Goal: Transaction & Acquisition: Purchase product/service

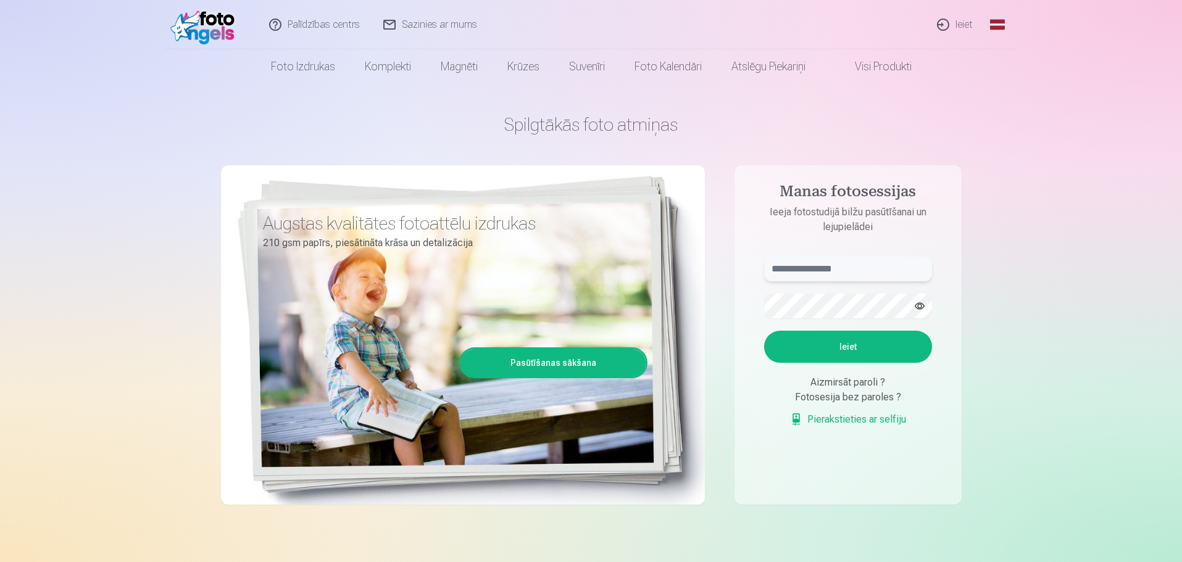
click at [880, 274] on input "text" at bounding box center [848, 269] width 168 height 25
type input "**********"
click at [855, 346] on button "Ieiet" at bounding box center [848, 347] width 168 height 32
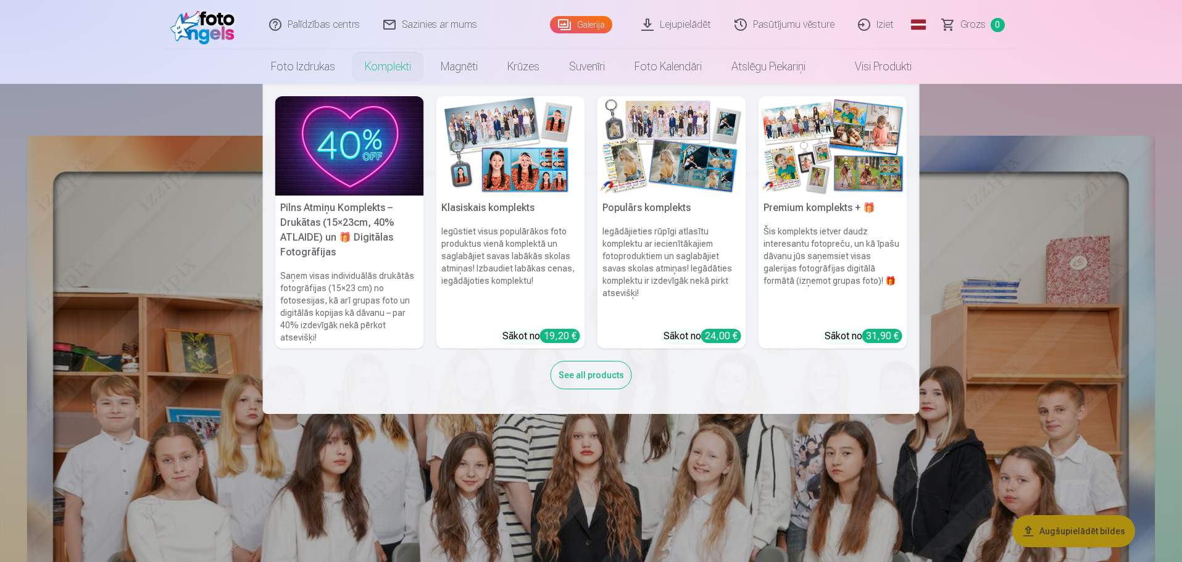
click at [396, 66] on link "Komplekti" at bounding box center [388, 66] width 76 height 35
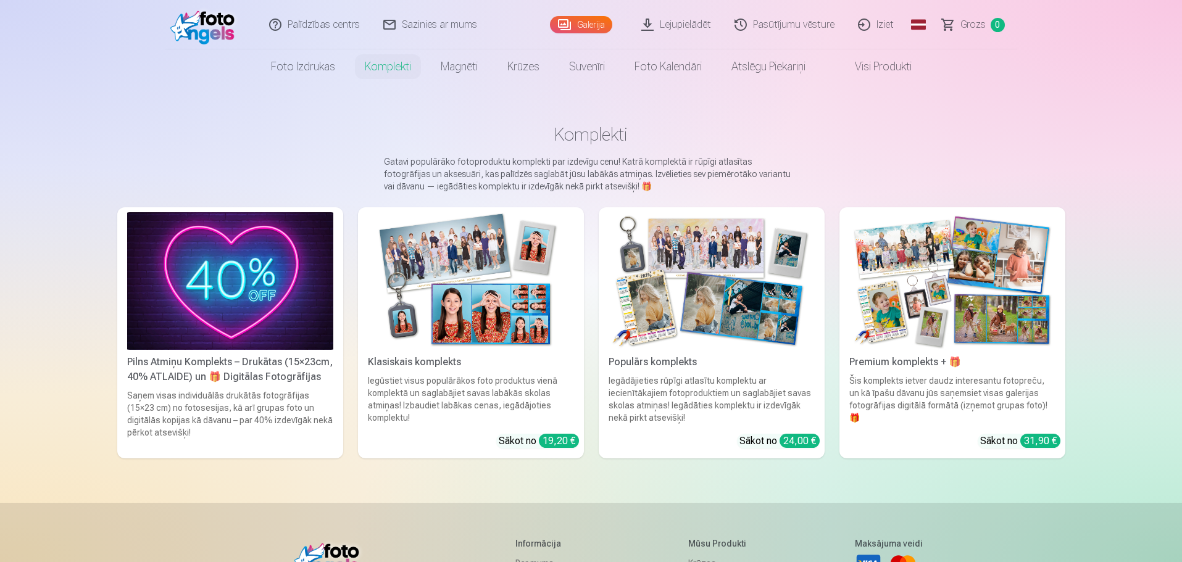
click at [1012, 325] on img at bounding box center [952, 281] width 206 height 138
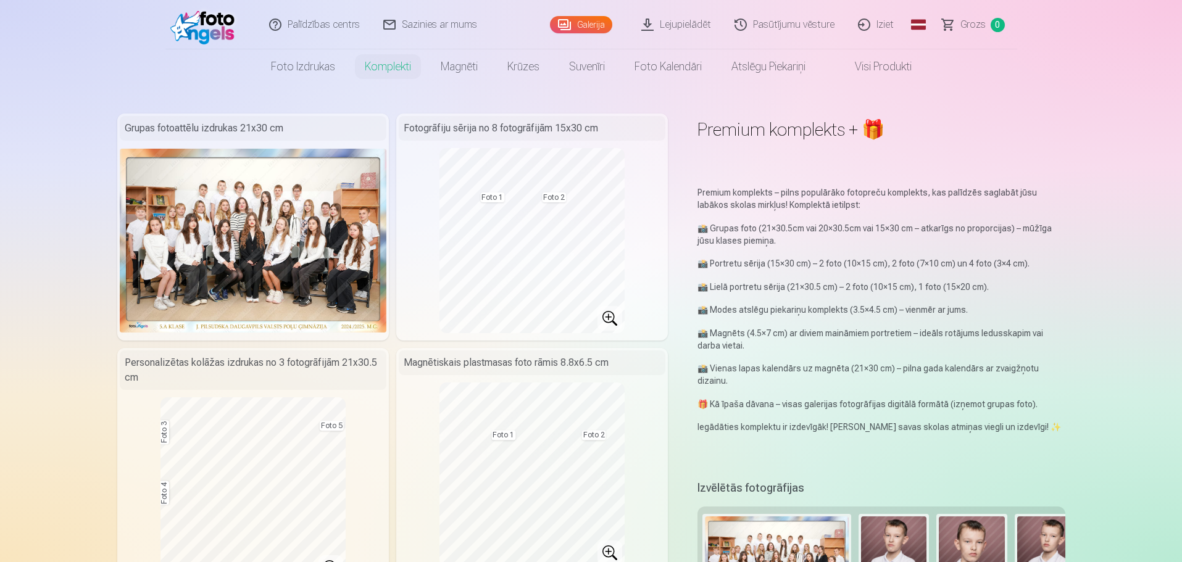
click at [358, 275] on img at bounding box center [253, 241] width 267 height 184
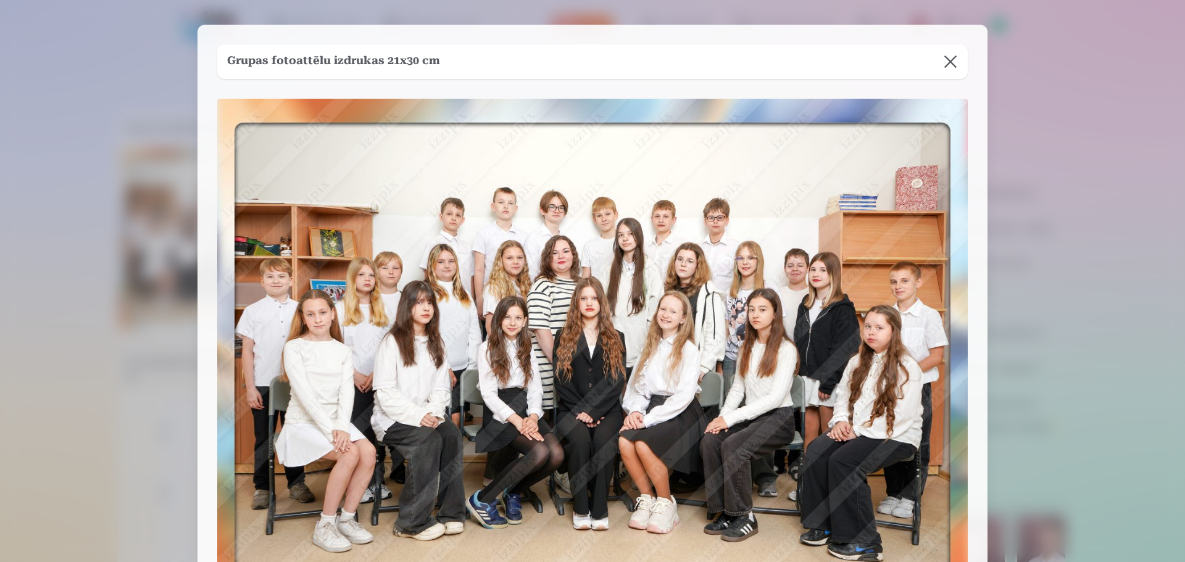
click at [952, 59] on button at bounding box center [950, 61] width 35 height 35
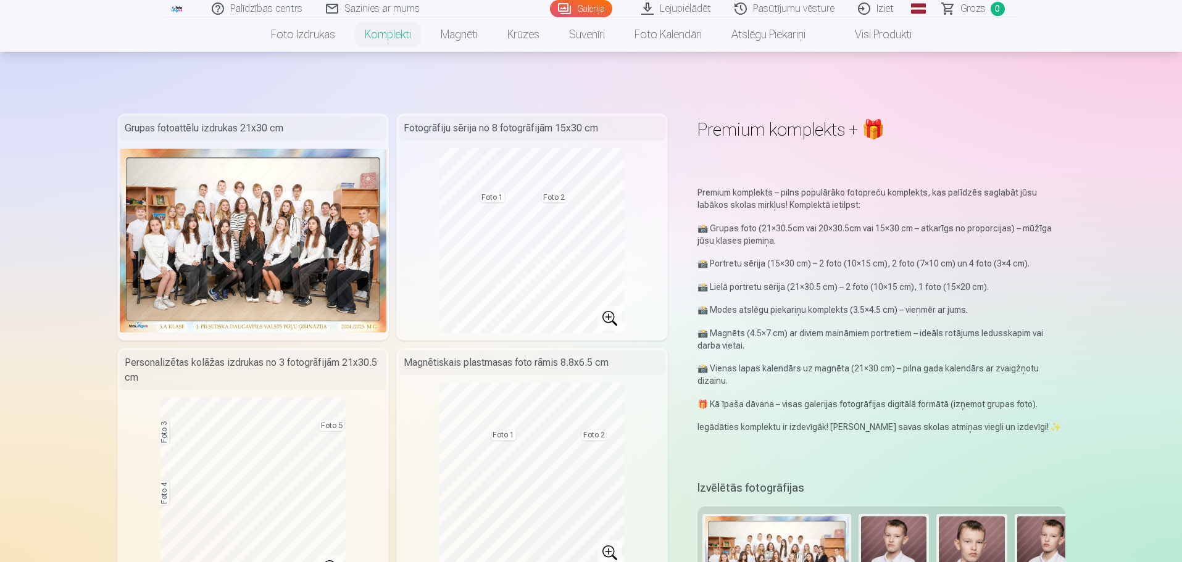
scroll to position [247, 0]
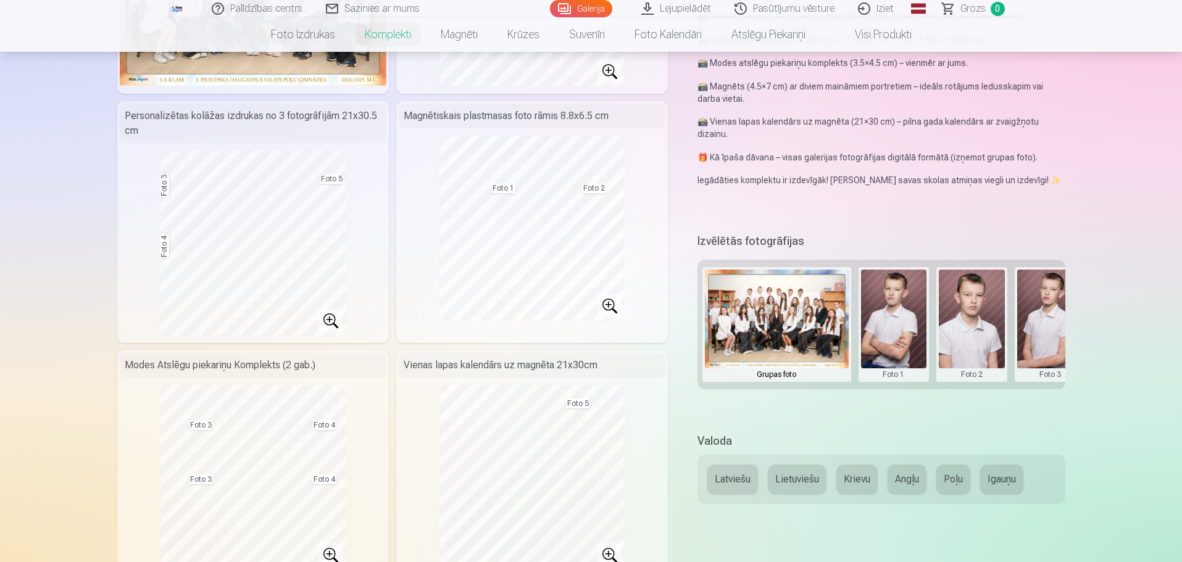
click at [784, 317] on button at bounding box center [776, 325] width 143 height 110
click at [766, 318] on button "Nomainiet foto" at bounding box center [776, 323] width 101 height 35
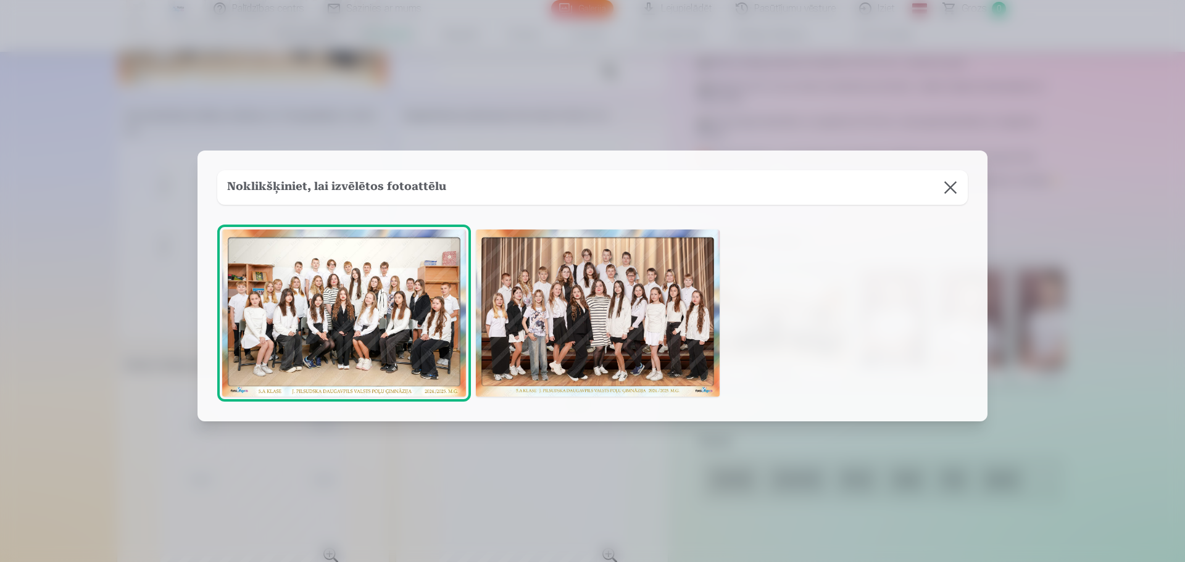
click at [374, 338] on img at bounding box center [344, 314] width 244 height 168
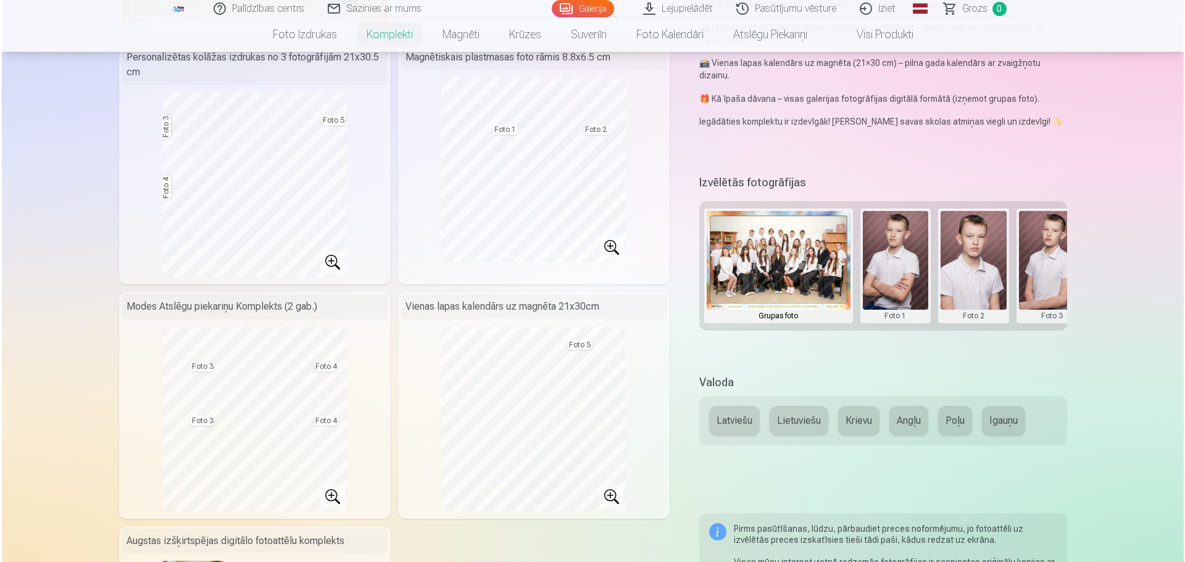
scroll to position [309, 0]
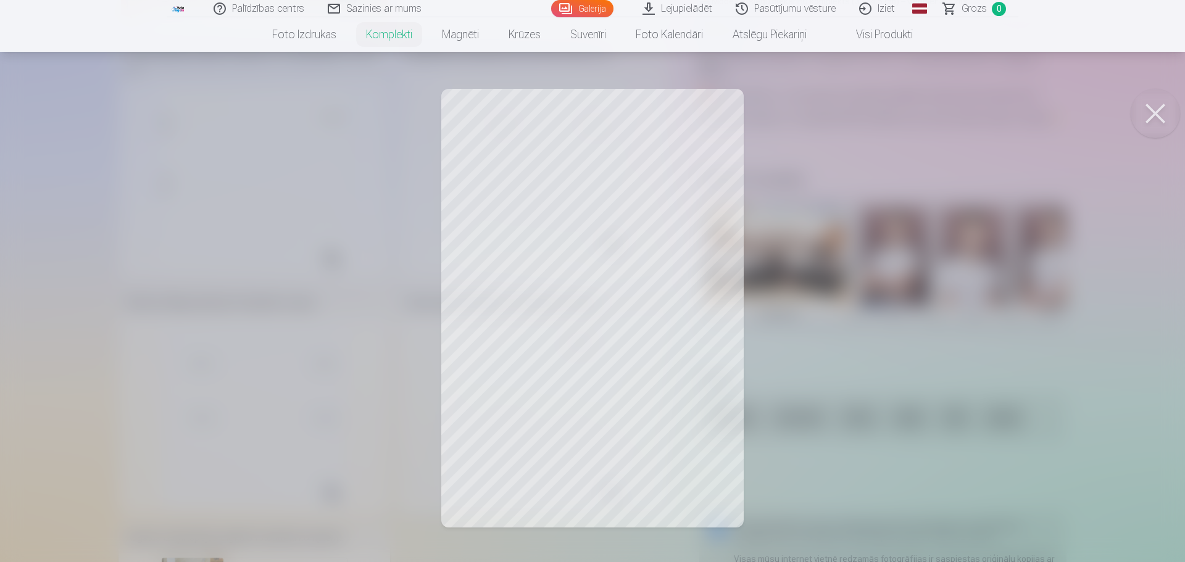
click at [1149, 107] on button at bounding box center [1154, 113] width 49 height 49
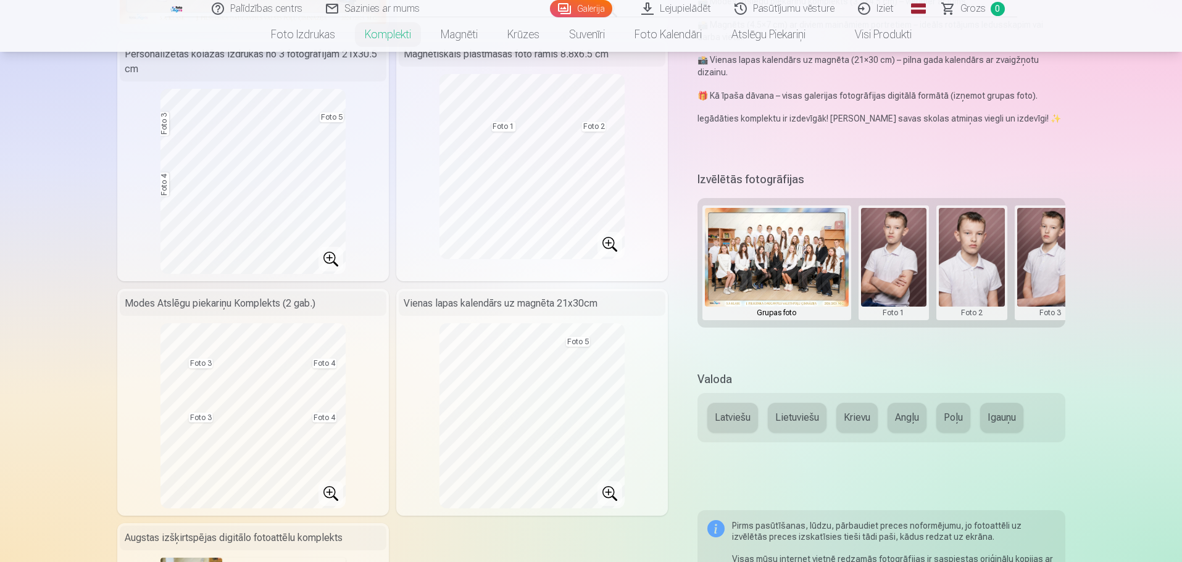
click at [906, 280] on button at bounding box center [894, 263] width 66 height 110
click at [883, 257] on button "Nomainiet foto" at bounding box center [893, 261] width 101 height 35
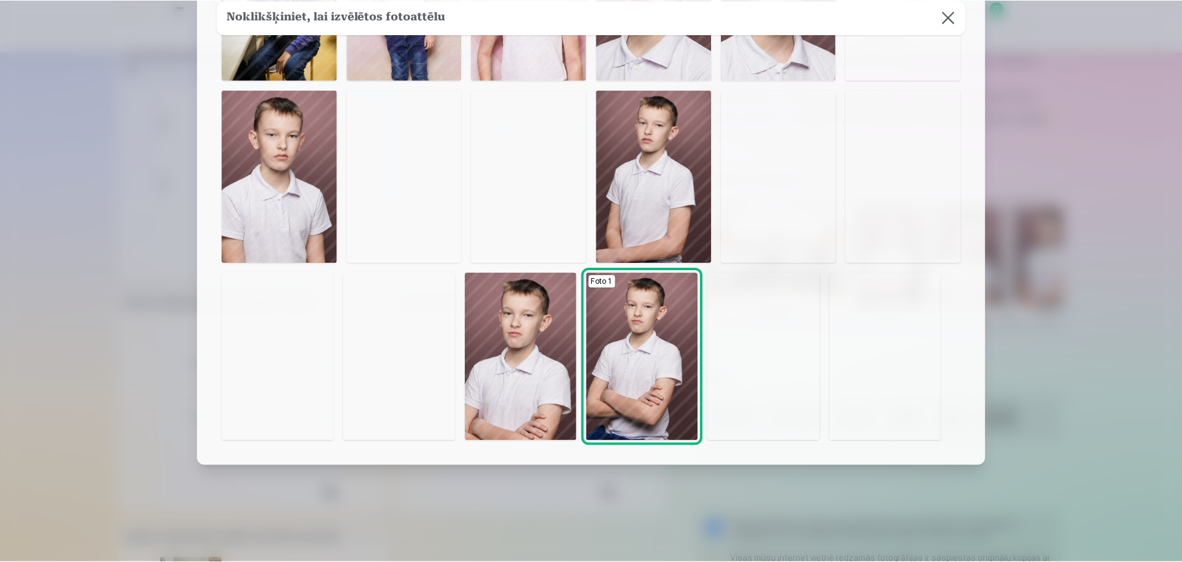
scroll to position [198, 0]
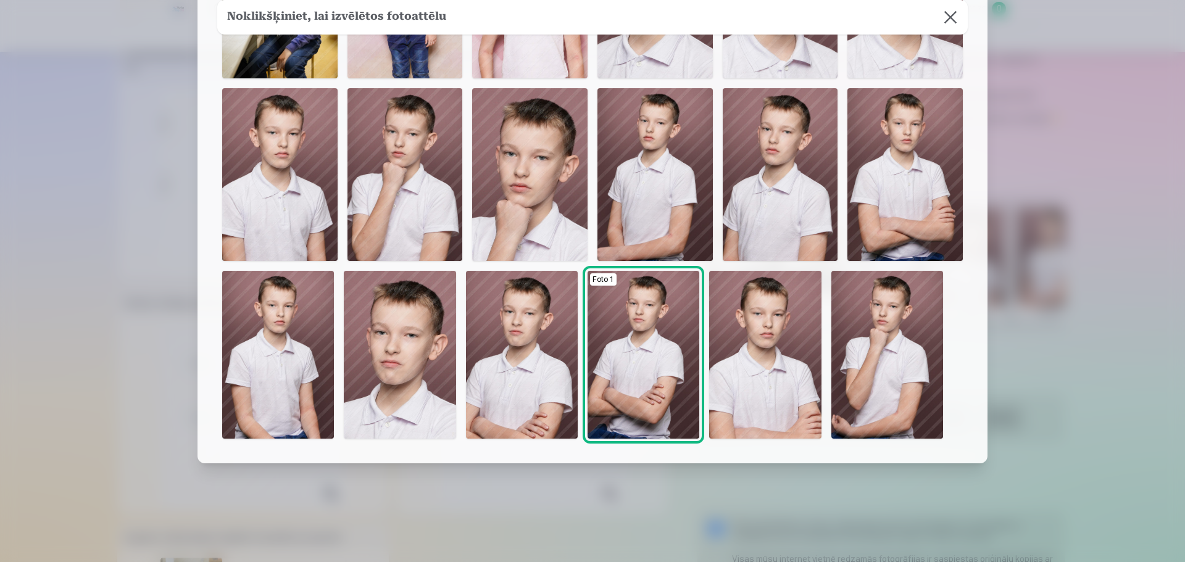
click at [522, 395] on img at bounding box center [522, 355] width 112 height 168
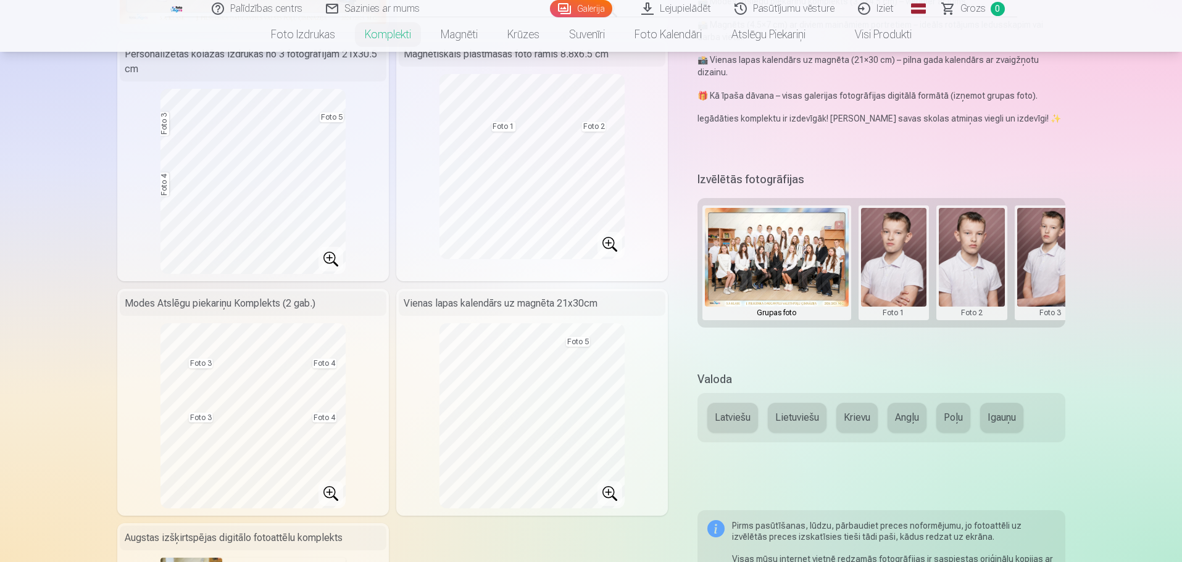
click at [890, 279] on button at bounding box center [894, 263] width 66 height 110
click at [888, 252] on button "Nomainiet foto" at bounding box center [893, 261] width 101 height 35
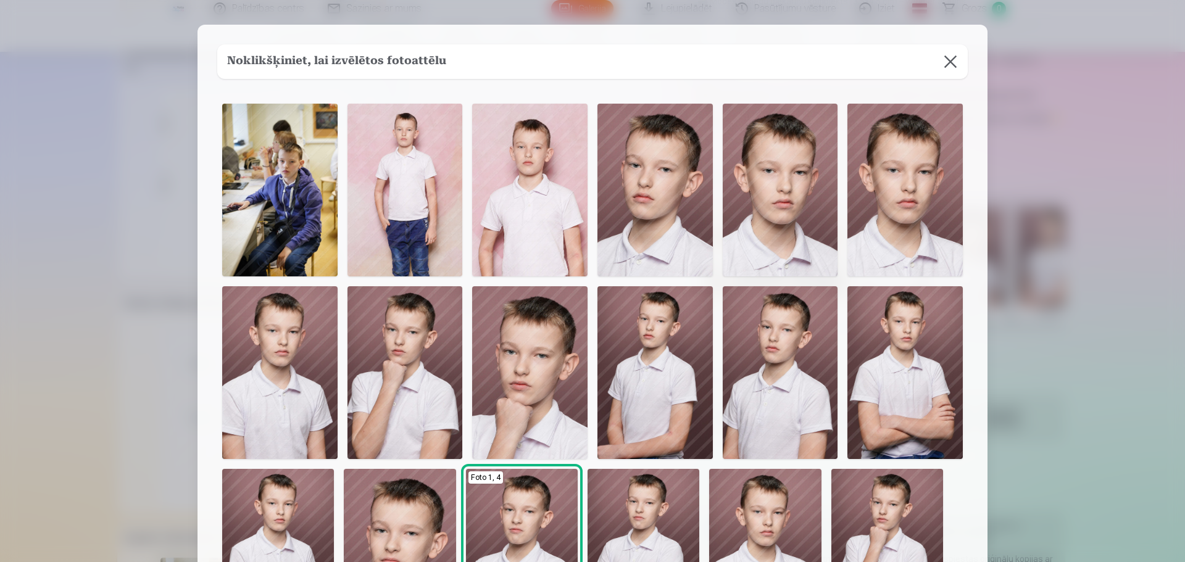
click at [639, 228] on img at bounding box center [654, 190] width 115 height 173
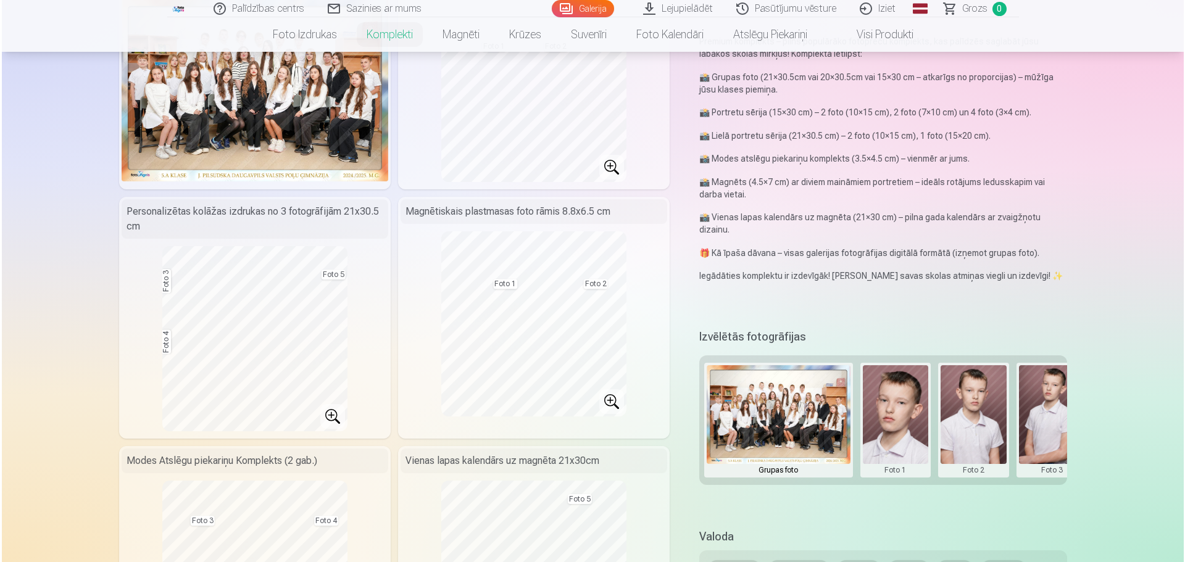
scroll to position [123, 0]
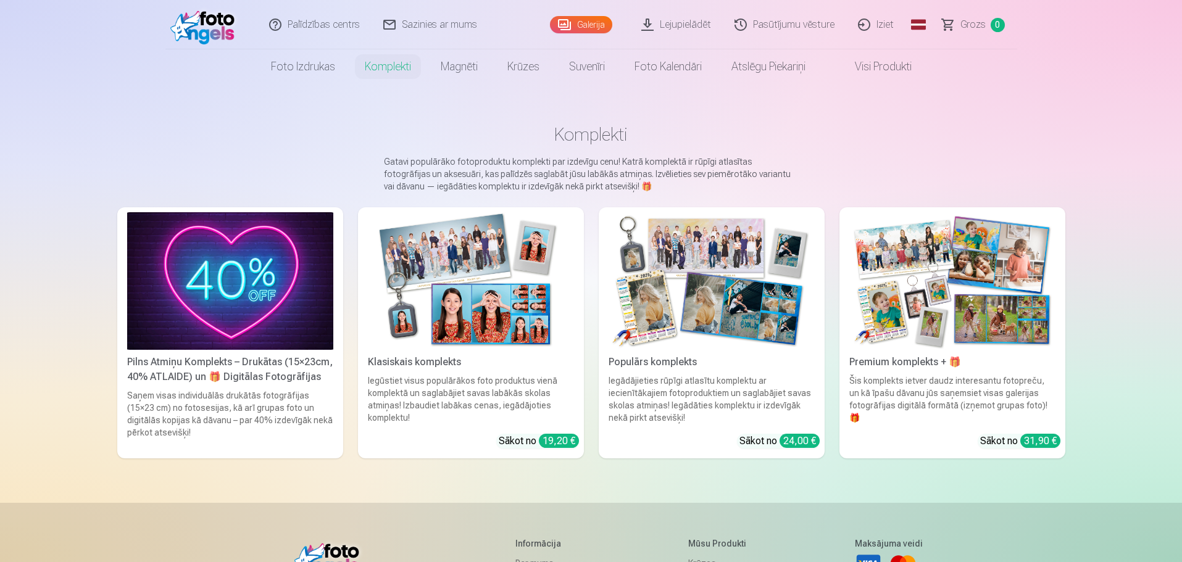
click at [983, 329] on img at bounding box center [952, 281] width 206 height 138
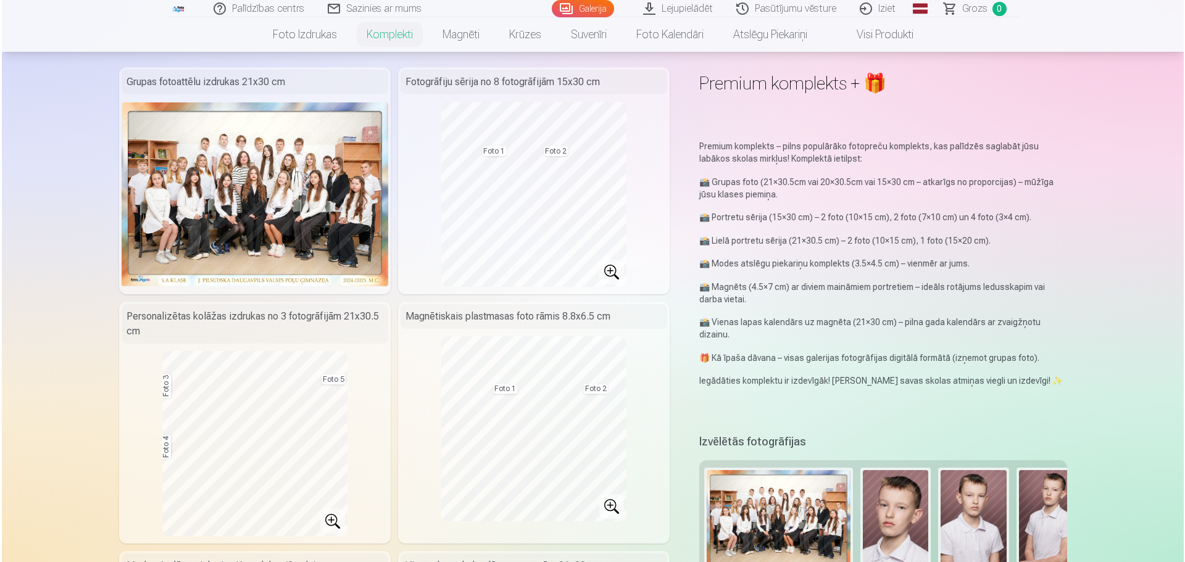
scroll to position [123, 0]
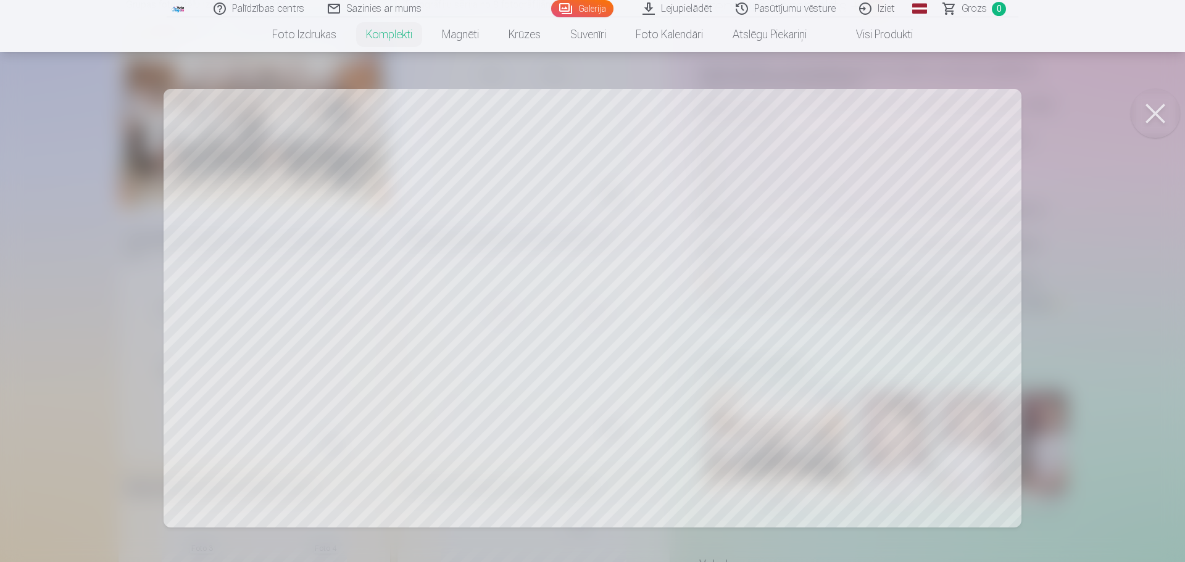
click at [1159, 116] on button at bounding box center [1154, 113] width 49 height 49
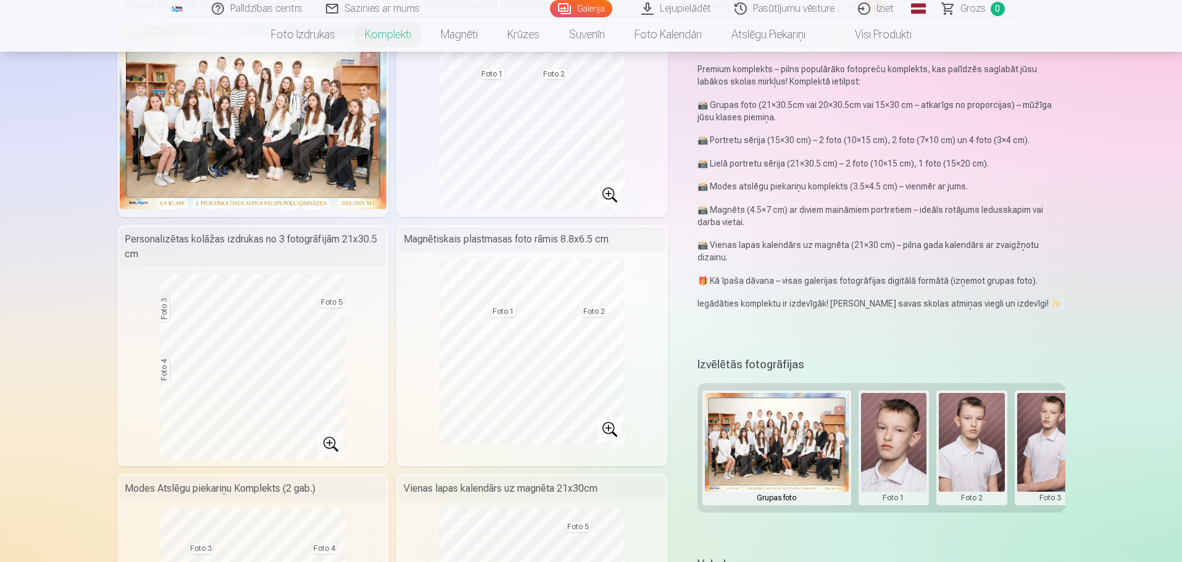
click at [987, 451] on button at bounding box center [971, 448] width 66 height 110
click at [980, 441] on button "Nomainiet foto" at bounding box center [971, 446] width 101 height 35
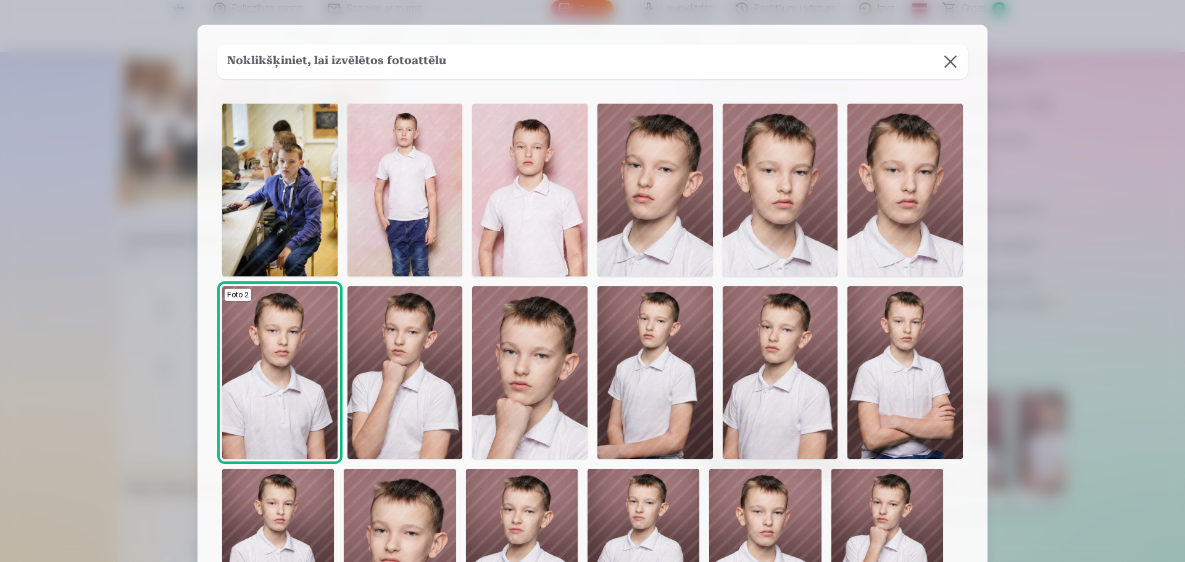
click at [294, 408] on img at bounding box center [279, 372] width 115 height 173
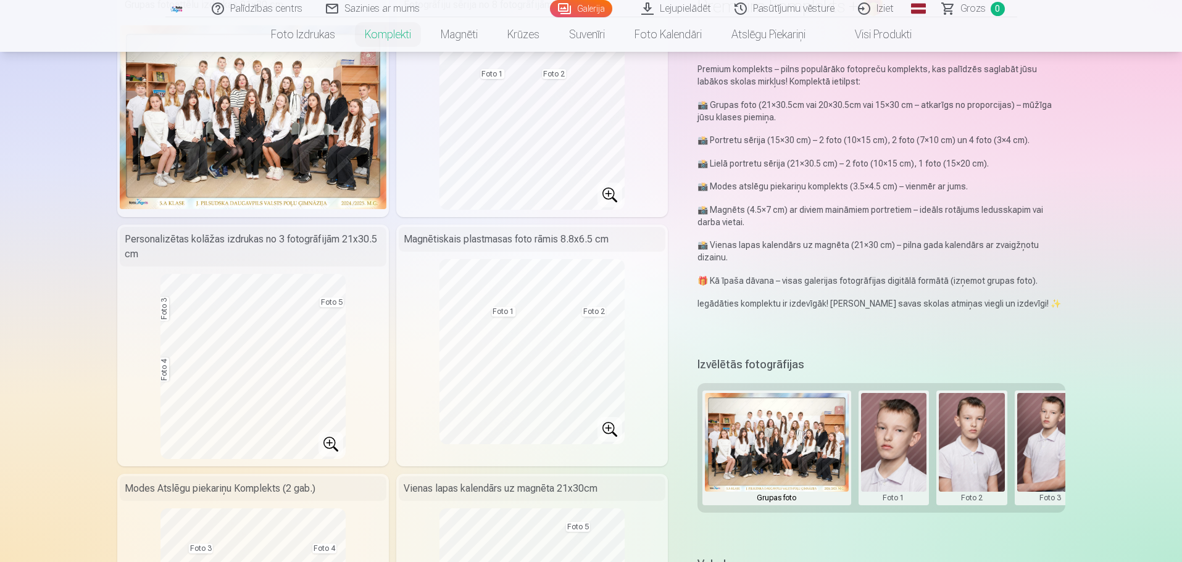
click at [1037, 463] on button at bounding box center [1050, 448] width 66 height 110
click at [1038, 442] on button "Nomainiet foto" at bounding box center [1049, 446] width 101 height 35
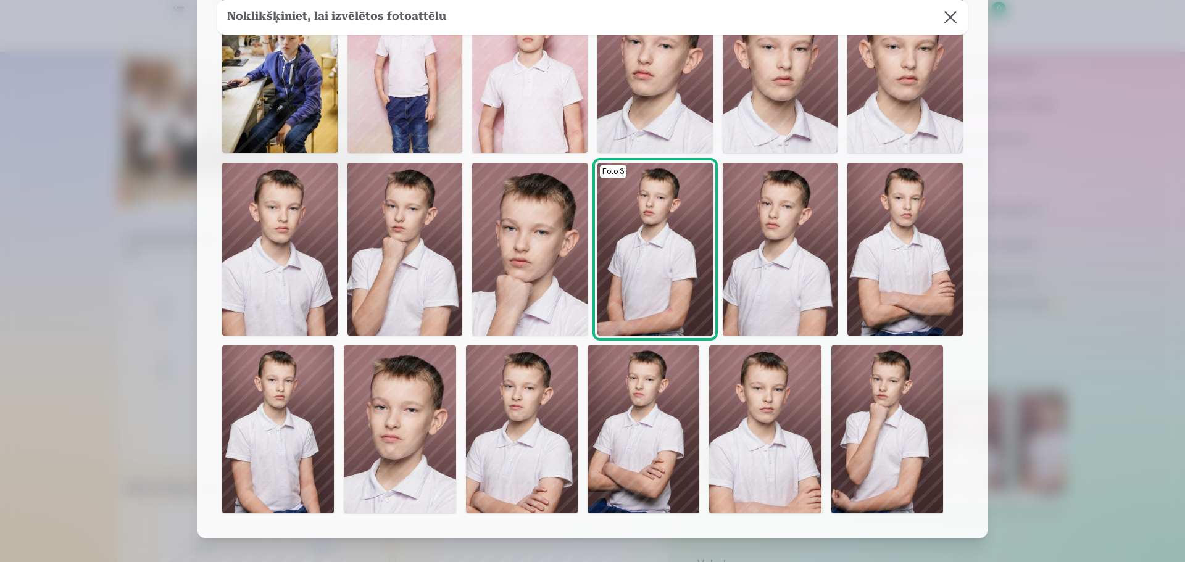
click at [510, 472] on img at bounding box center [522, 430] width 112 height 168
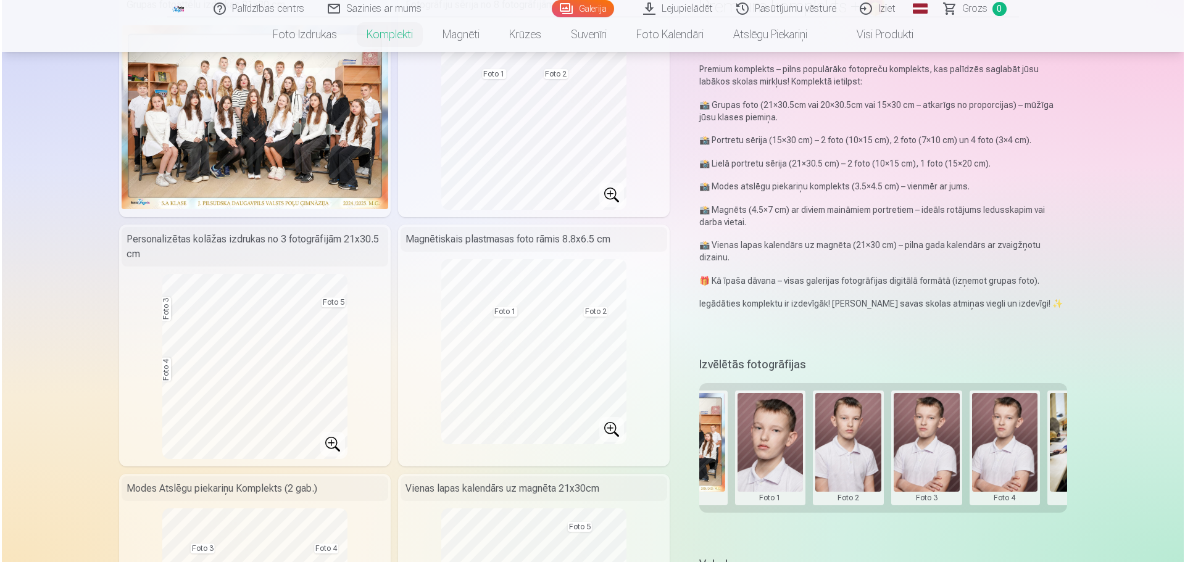
scroll to position [0, 126]
click at [1005, 460] on button at bounding box center [1002, 448] width 66 height 110
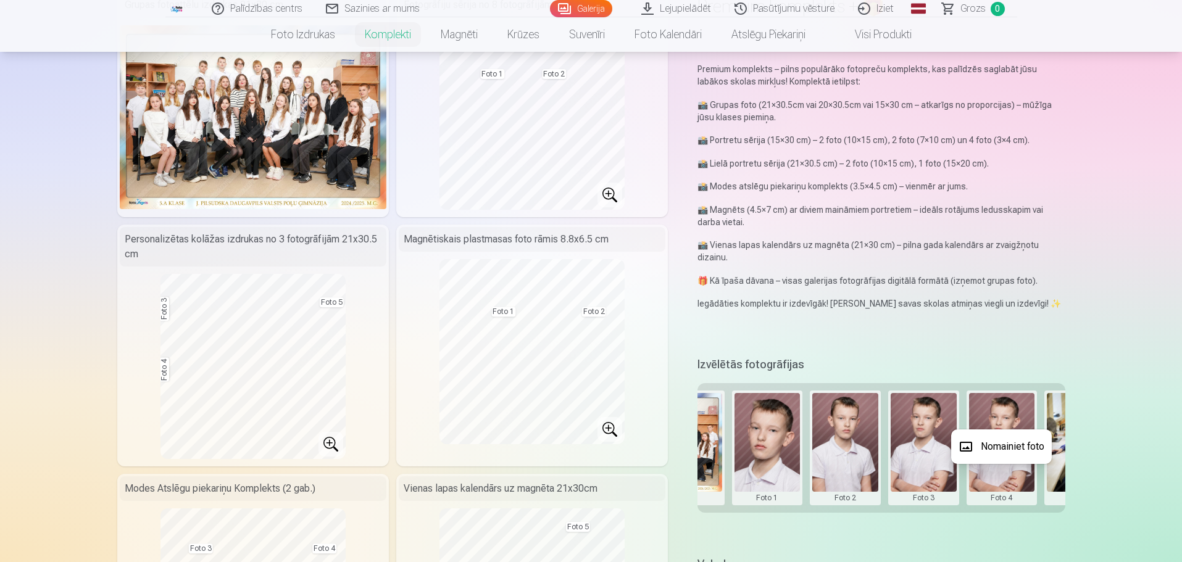
click at [1001, 447] on button "Nomainiet foto" at bounding box center [1001, 446] width 101 height 35
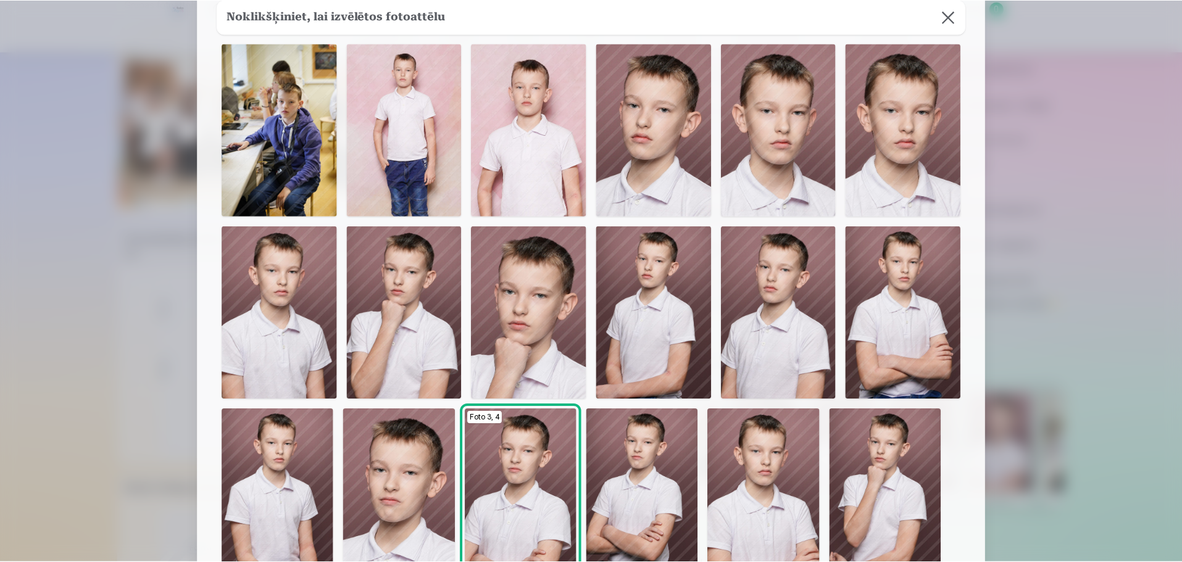
scroll to position [123, 0]
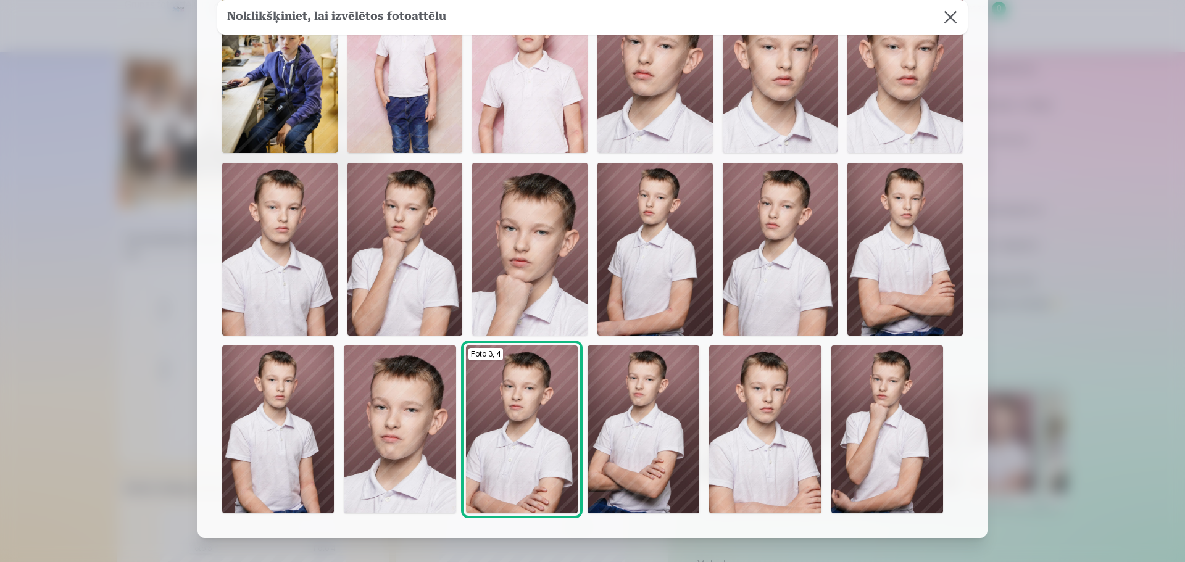
click at [404, 244] on img at bounding box center [404, 249] width 115 height 173
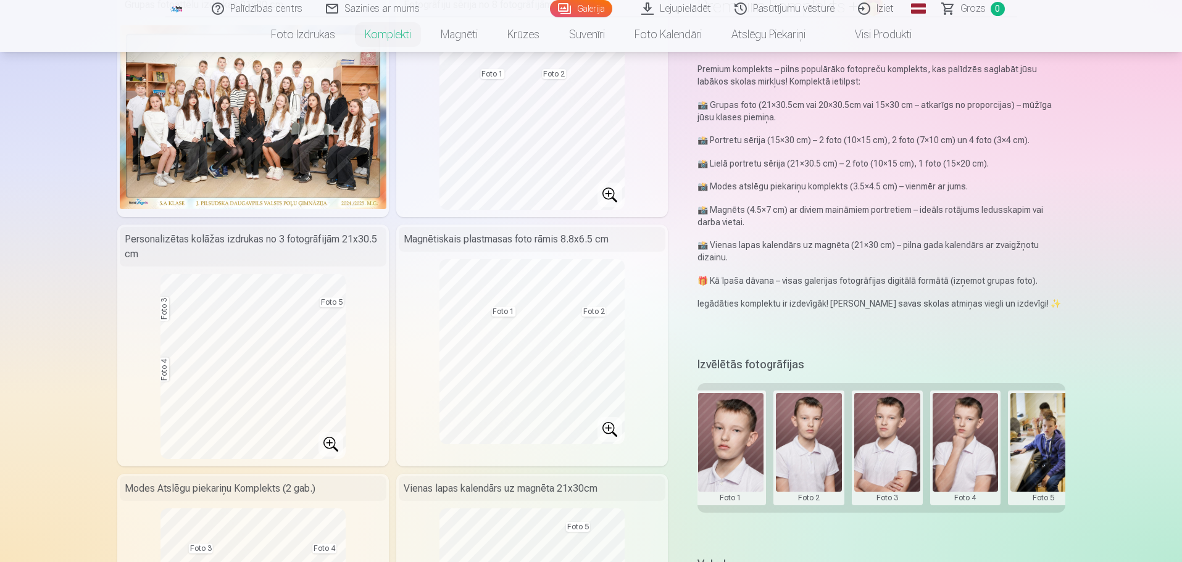
scroll to position [0, 181]
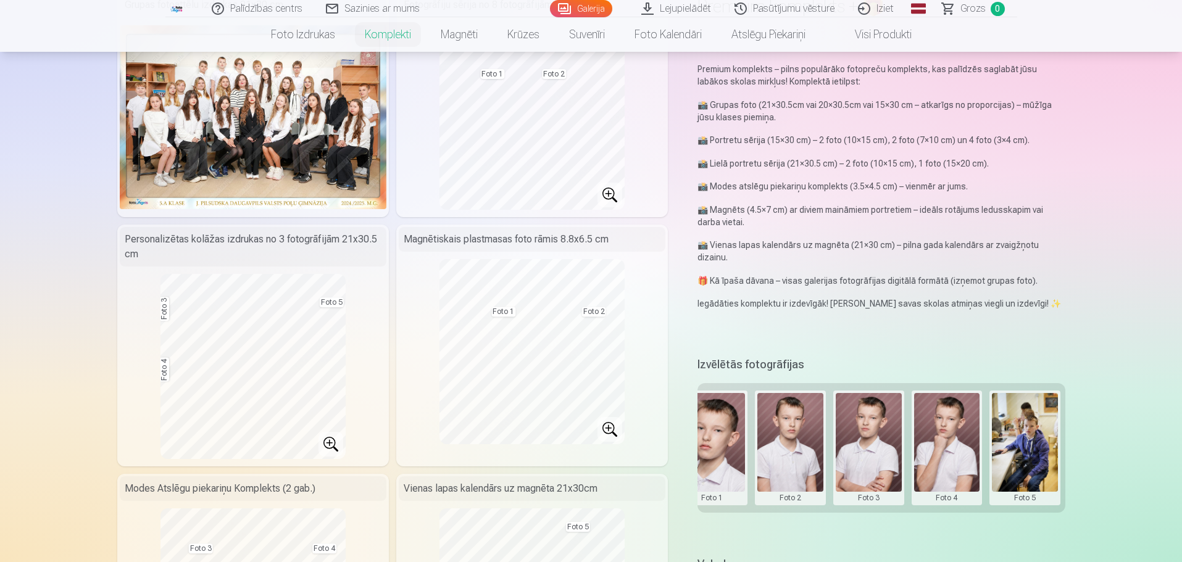
click at [1017, 466] on button at bounding box center [1025, 448] width 66 height 110
click at [1019, 444] on button "Nomainiet foto" at bounding box center [1024, 446] width 101 height 35
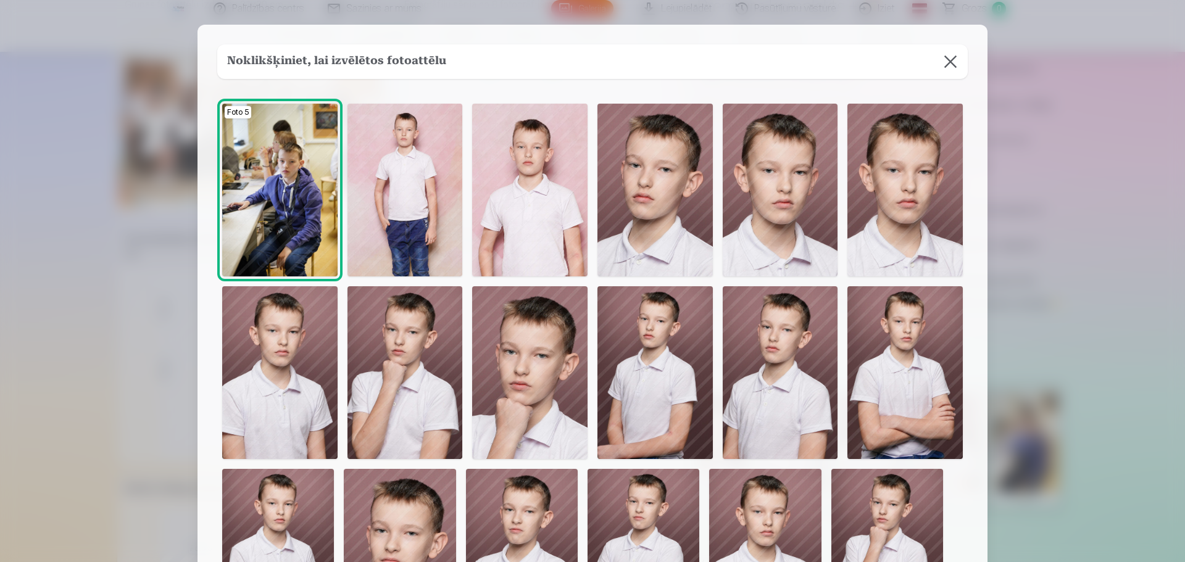
click at [401, 200] on img at bounding box center [404, 190] width 115 height 173
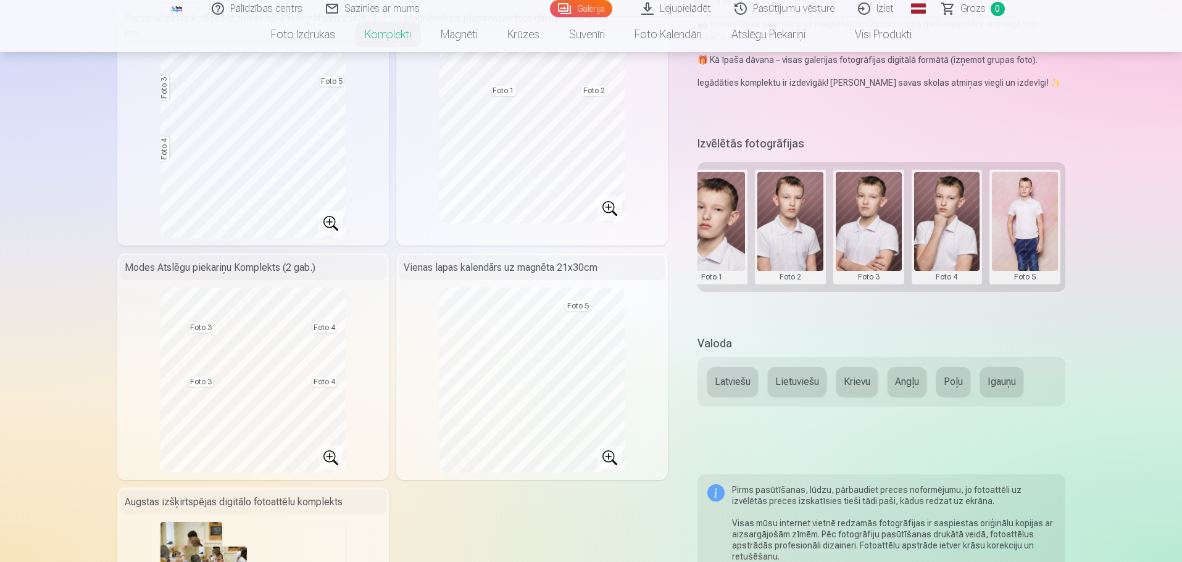
scroll to position [370, 0]
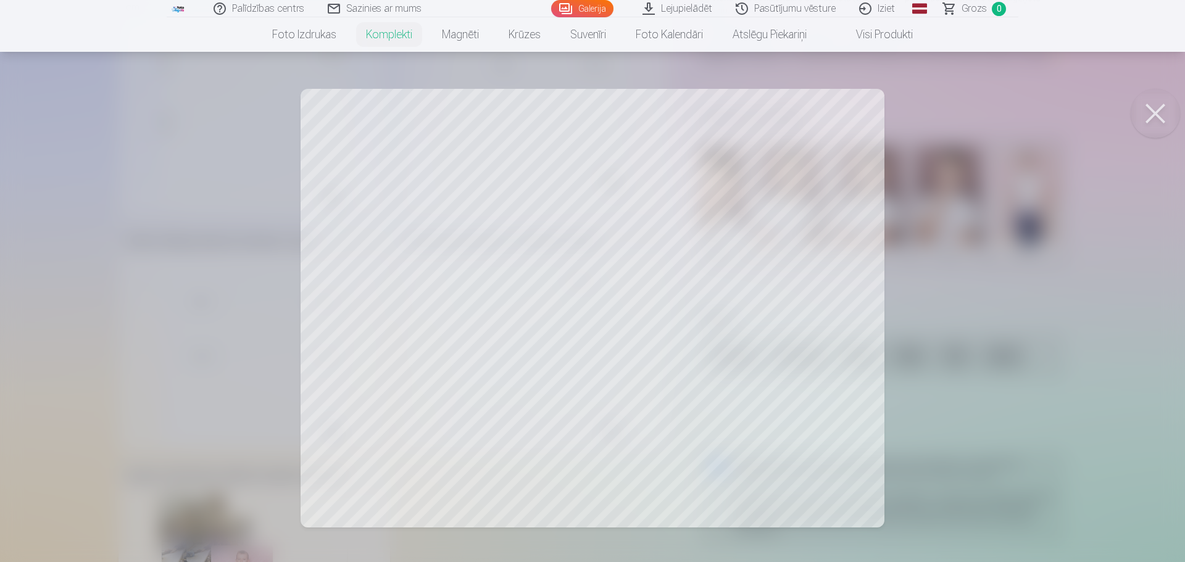
click at [1160, 116] on button at bounding box center [1154, 113] width 49 height 49
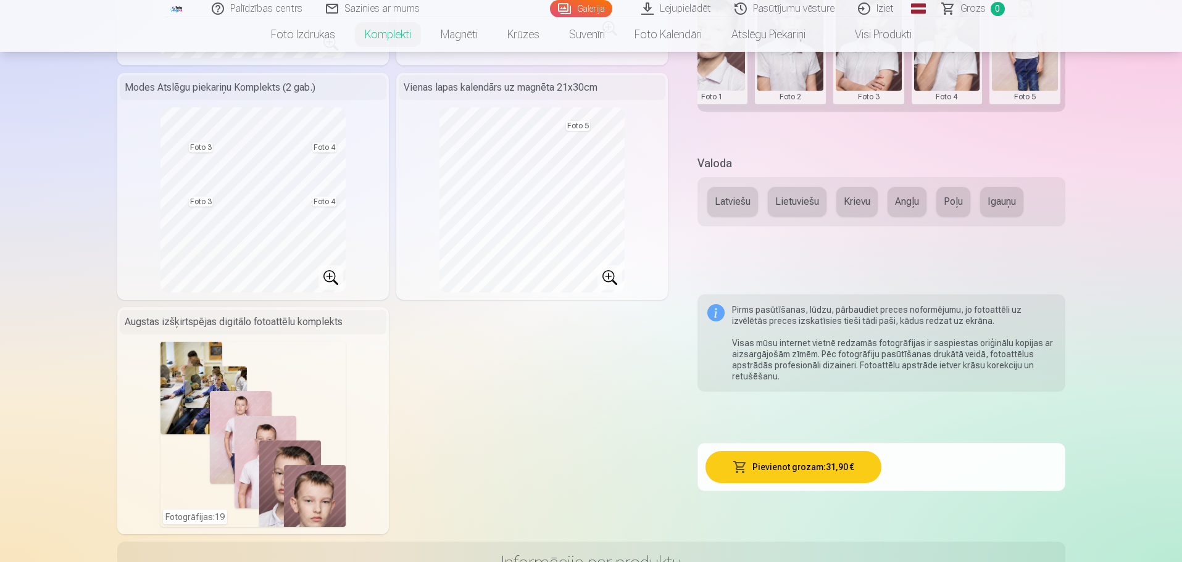
scroll to position [555, 0]
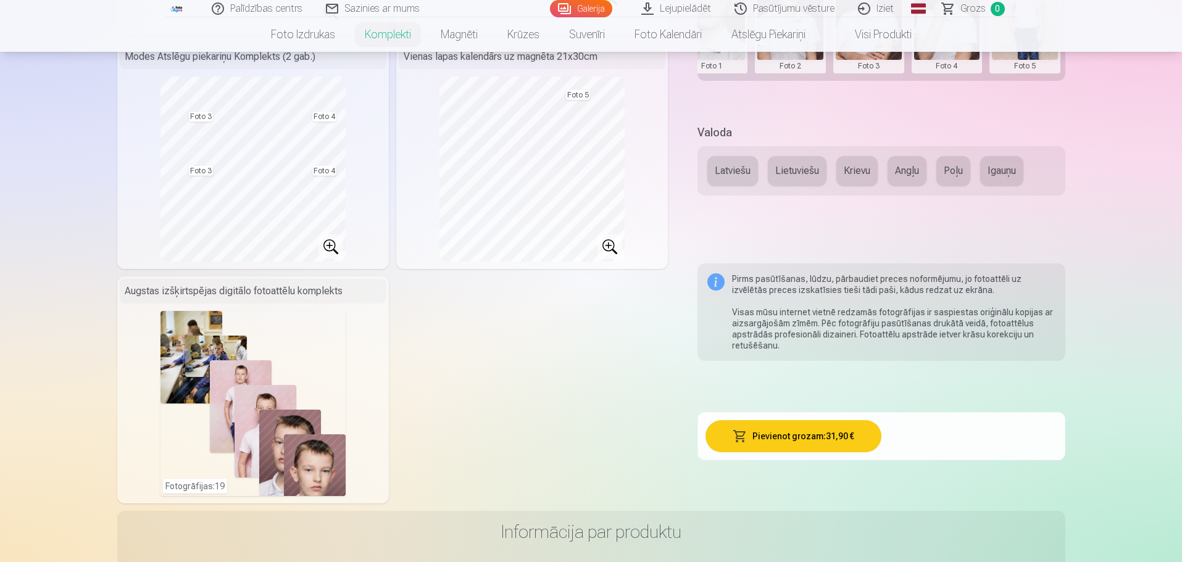
click at [798, 441] on button "Pievienot grozam : 31,90 €" at bounding box center [793, 436] width 176 height 32
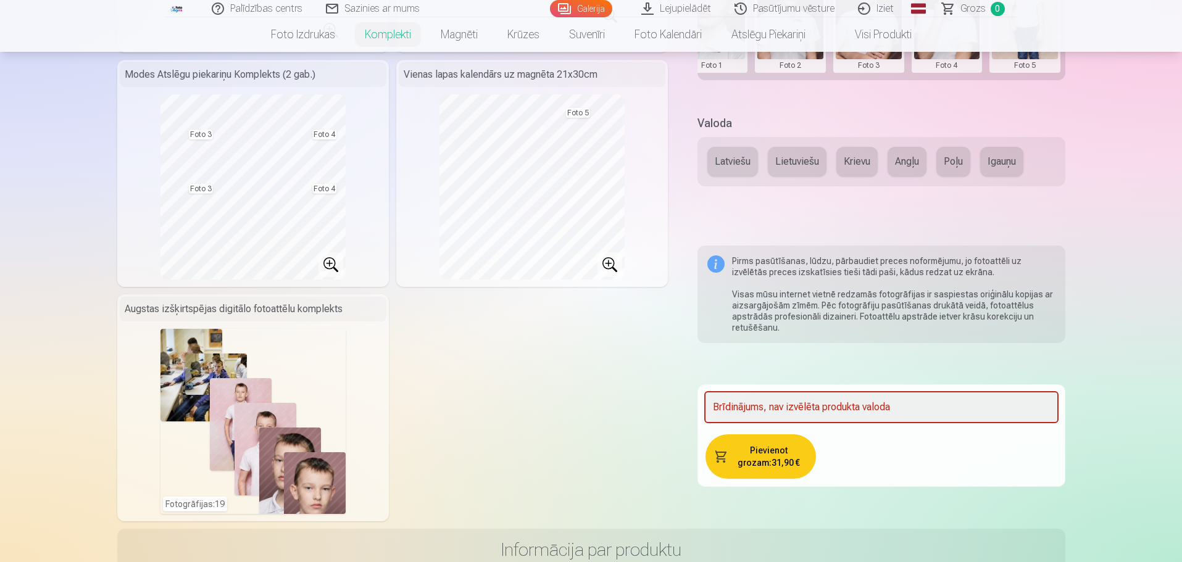
click at [719, 167] on button "Latviešu" at bounding box center [732, 162] width 51 height 30
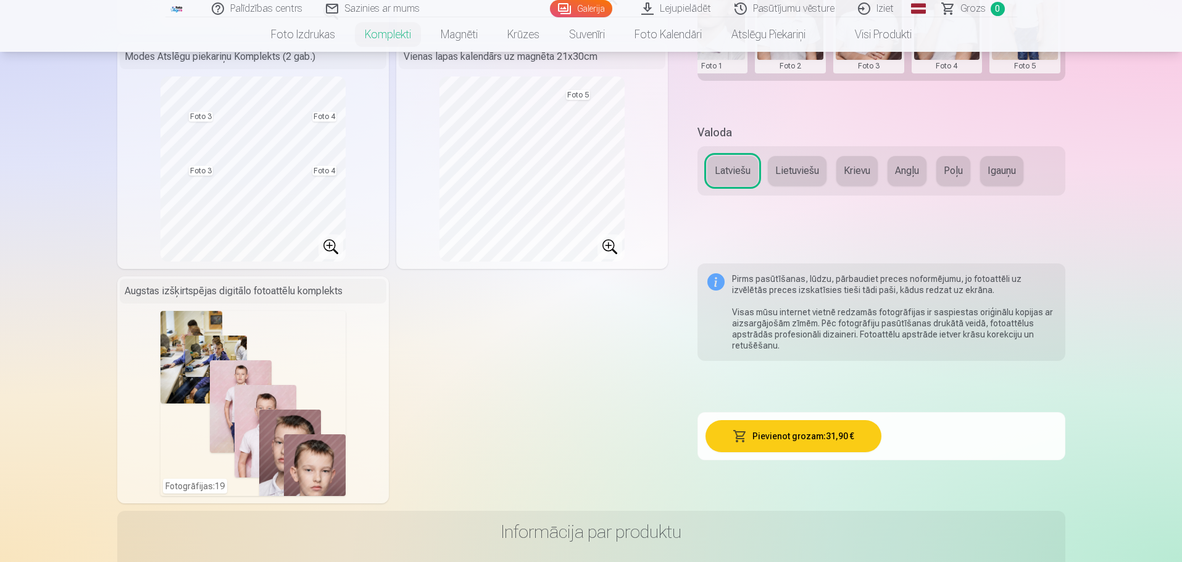
click at [821, 438] on button "Pievienot grozam : 31,90 €" at bounding box center [793, 436] width 176 height 32
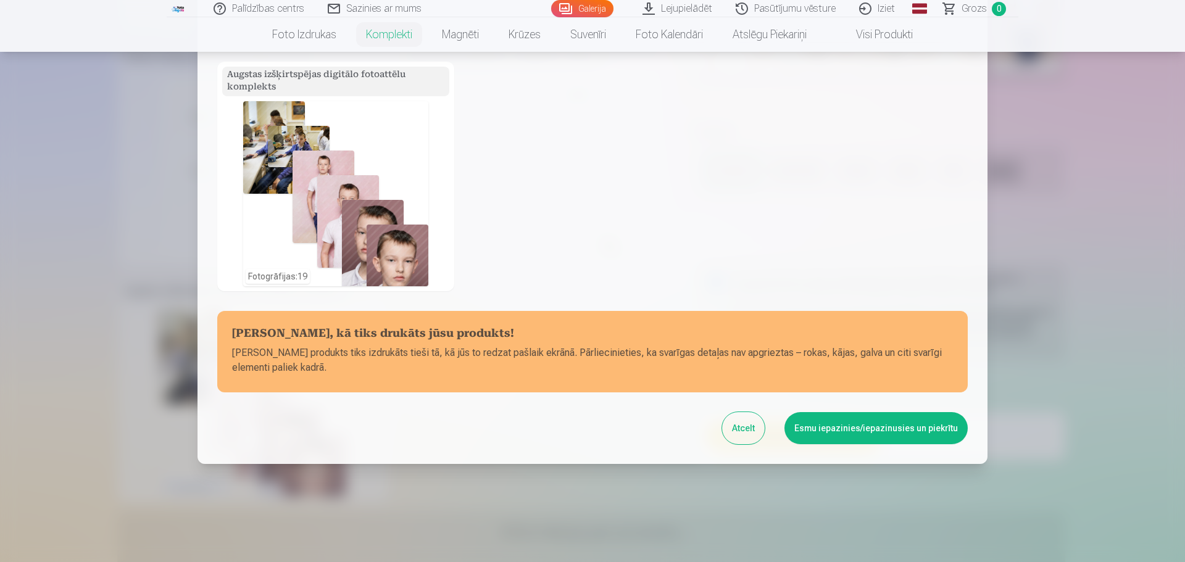
scroll to position [396, 0]
click at [871, 426] on button "Esmu iepazinies/iepazinusies un piekrītu" at bounding box center [875, 428] width 183 height 32
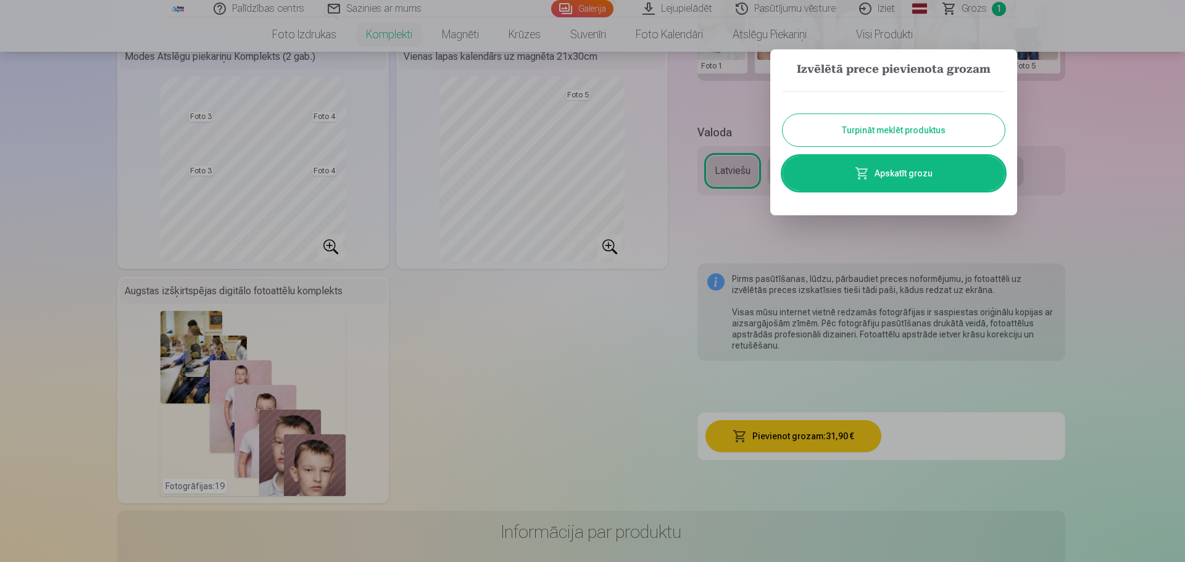
click at [920, 172] on link "Apskatīt grozu" at bounding box center [893, 173] width 222 height 35
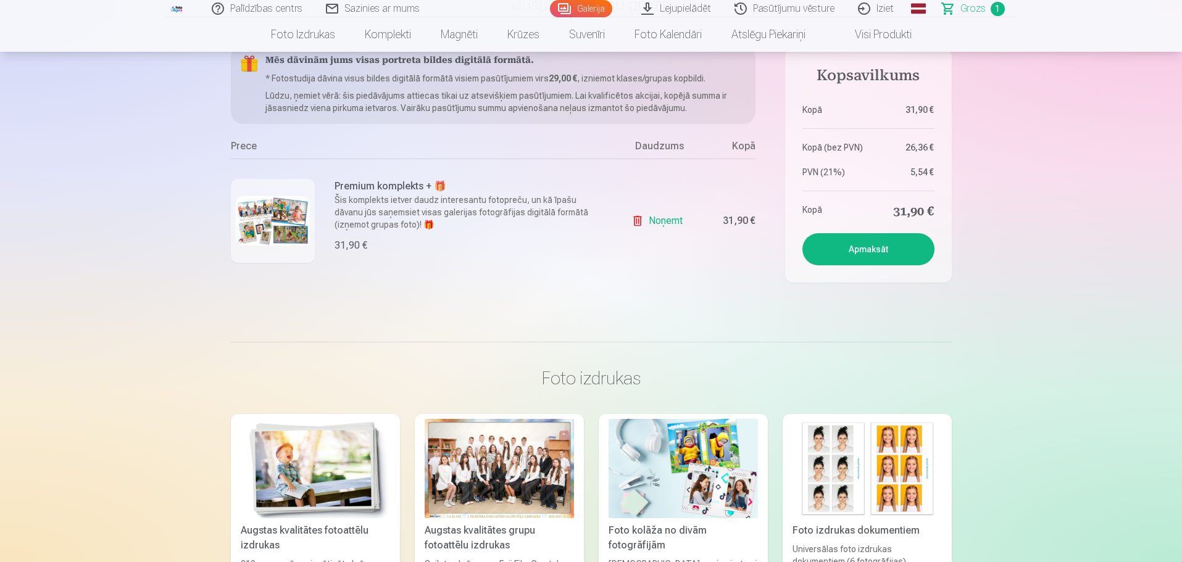
scroll to position [123, 0]
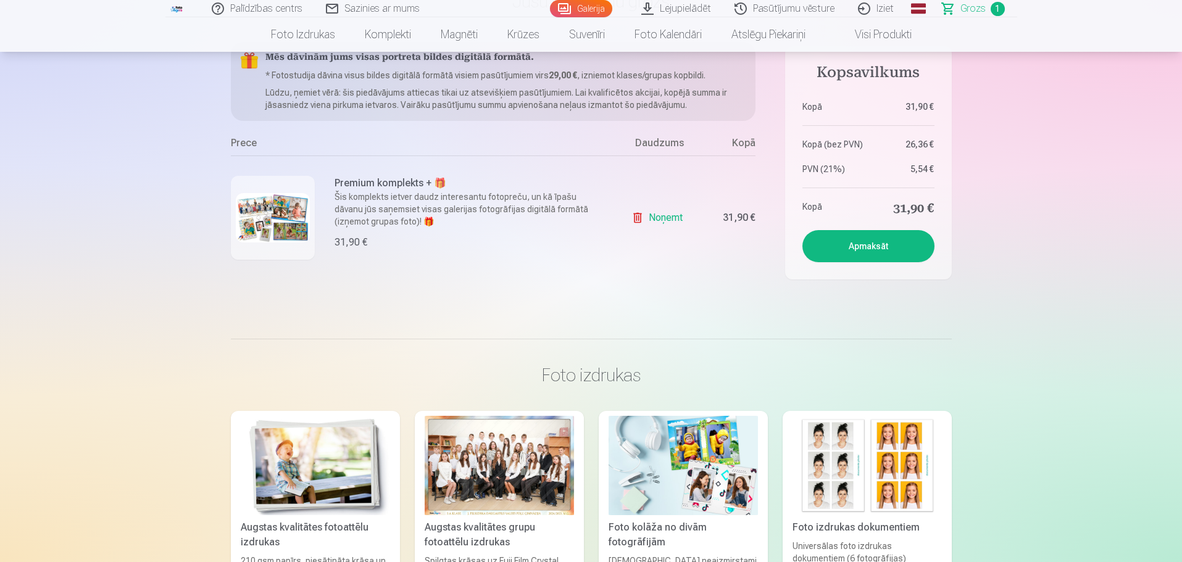
click at [880, 242] on button "Apmaksāt" at bounding box center [868, 246] width 132 height 32
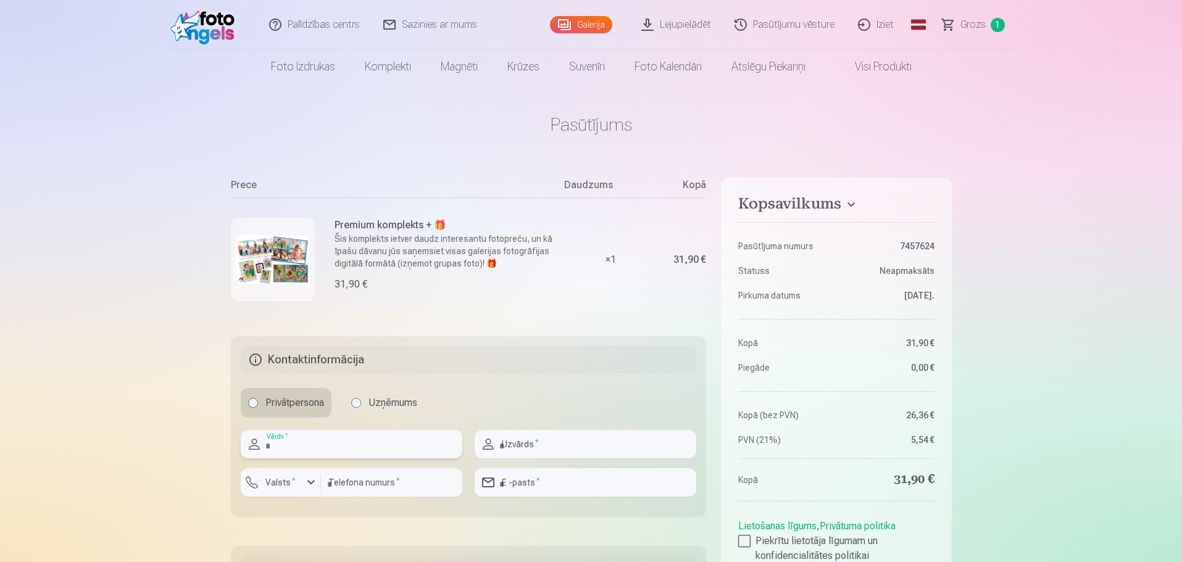
click at [323, 453] on input "text" at bounding box center [352, 444] width 222 height 28
type input "*****"
click at [583, 445] on input "text" at bounding box center [585, 444] width 222 height 28
type input "********"
click at [309, 486] on div "button" at bounding box center [311, 482] width 15 height 15
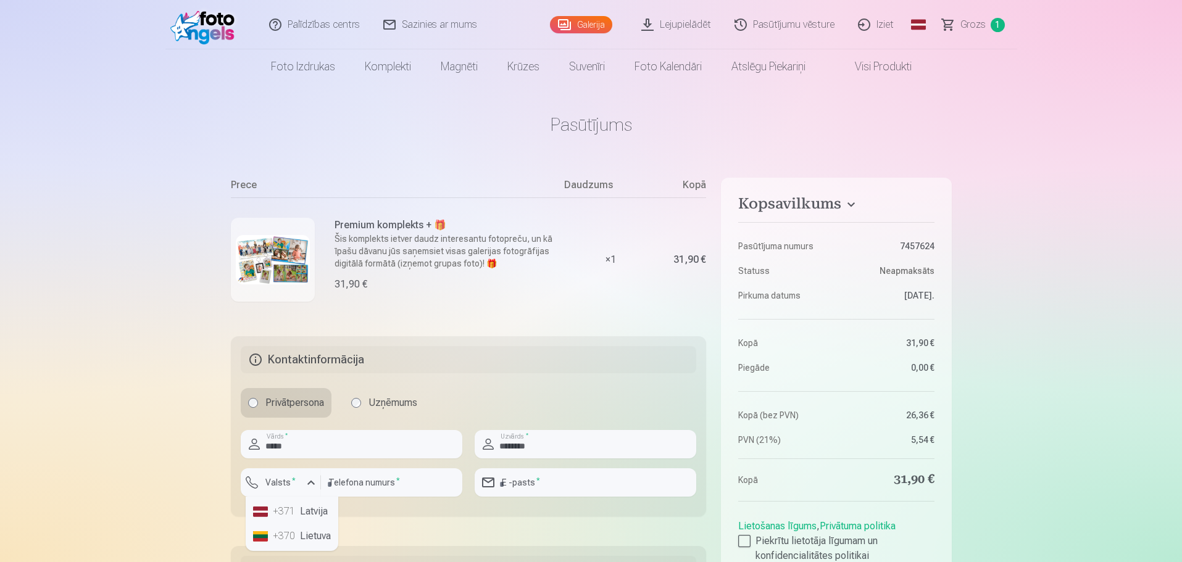
drag, startPoint x: 313, startPoint y: 515, endPoint x: 362, endPoint y: 494, distance: 53.4
click at [313, 514] on li "+371 Latvija" at bounding box center [292, 511] width 88 height 25
drag, startPoint x: 400, startPoint y: 481, endPoint x: 432, endPoint y: 498, distance: 36.2
click at [404, 483] on input "number" at bounding box center [391, 482] width 141 height 28
type input "********"
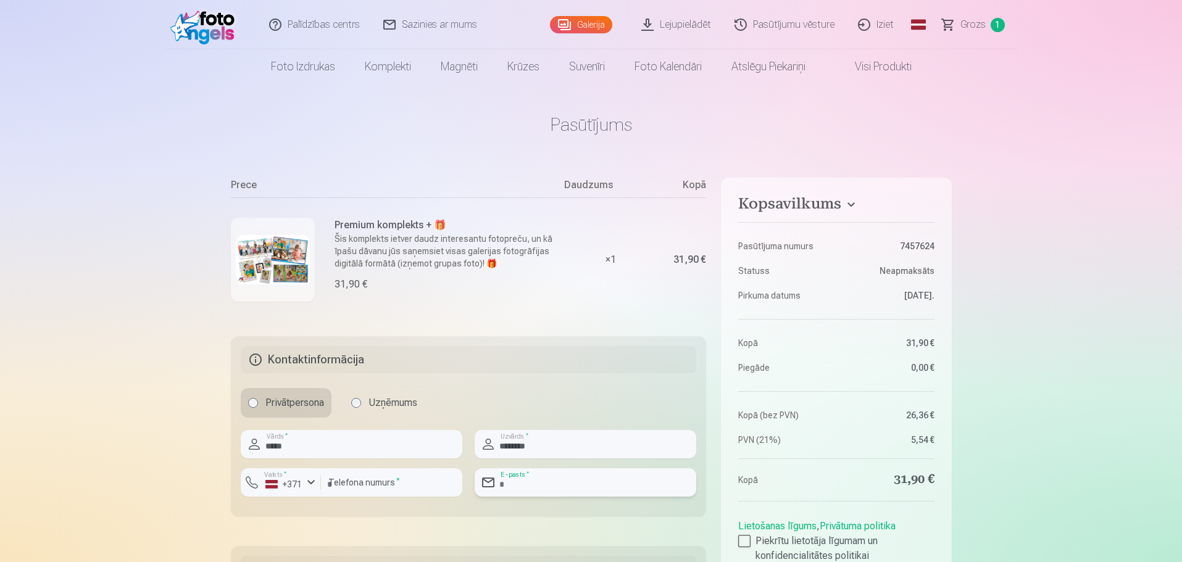
click at [557, 486] on input "email" at bounding box center [585, 482] width 222 height 28
type input "*"
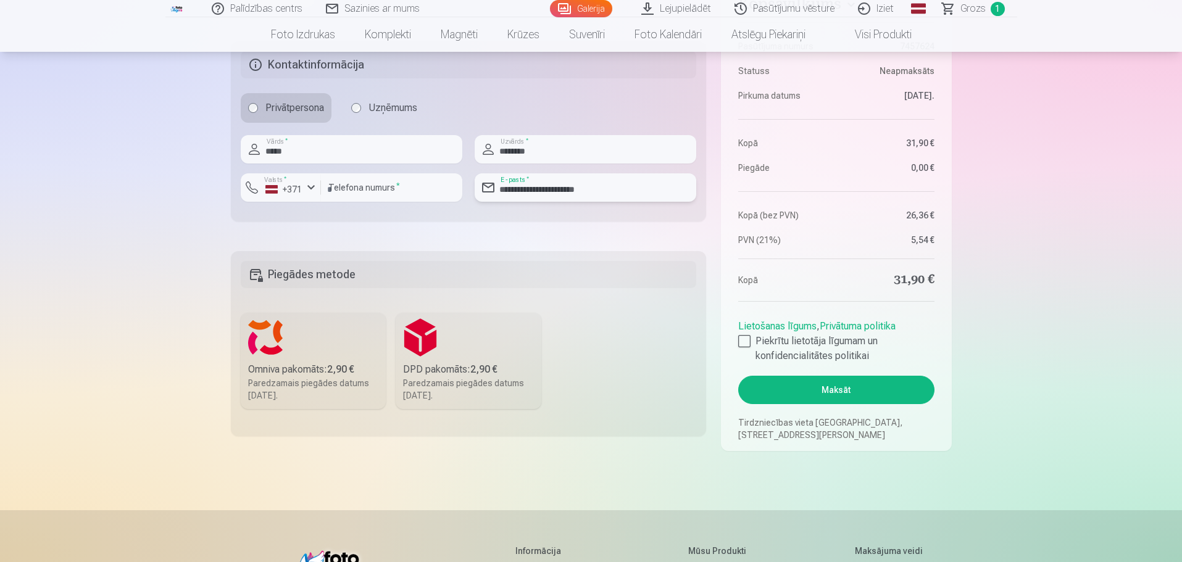
scroll to position [309, 0]
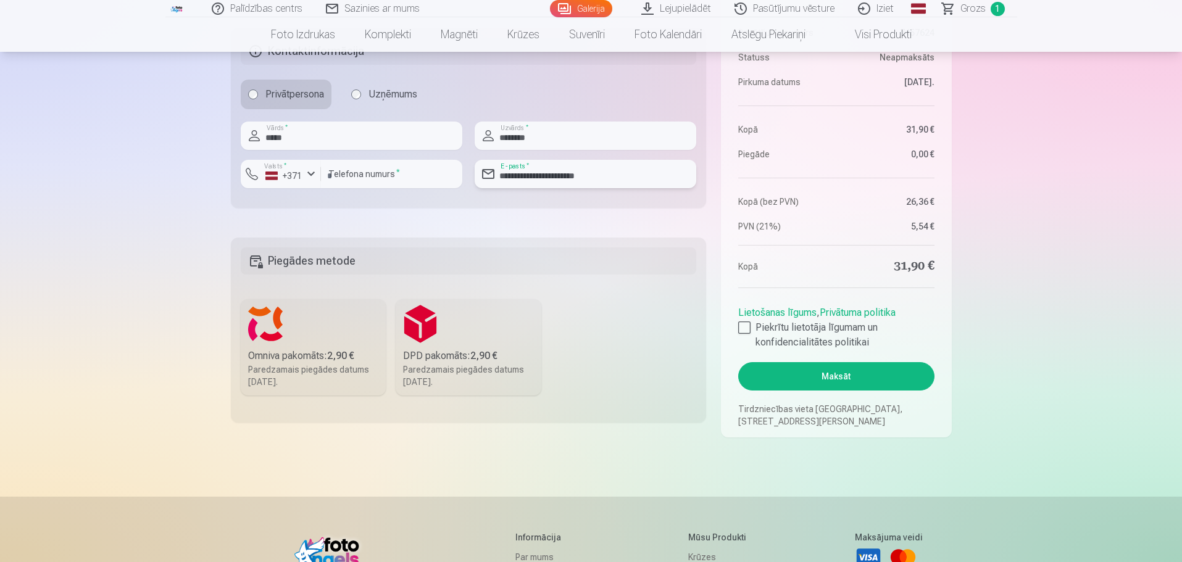
type input "**********"
click at [328, 363] on div "Paredzamais piegādes datums 6.09.2025." at bounding box center [313, 375] width 131 height 25
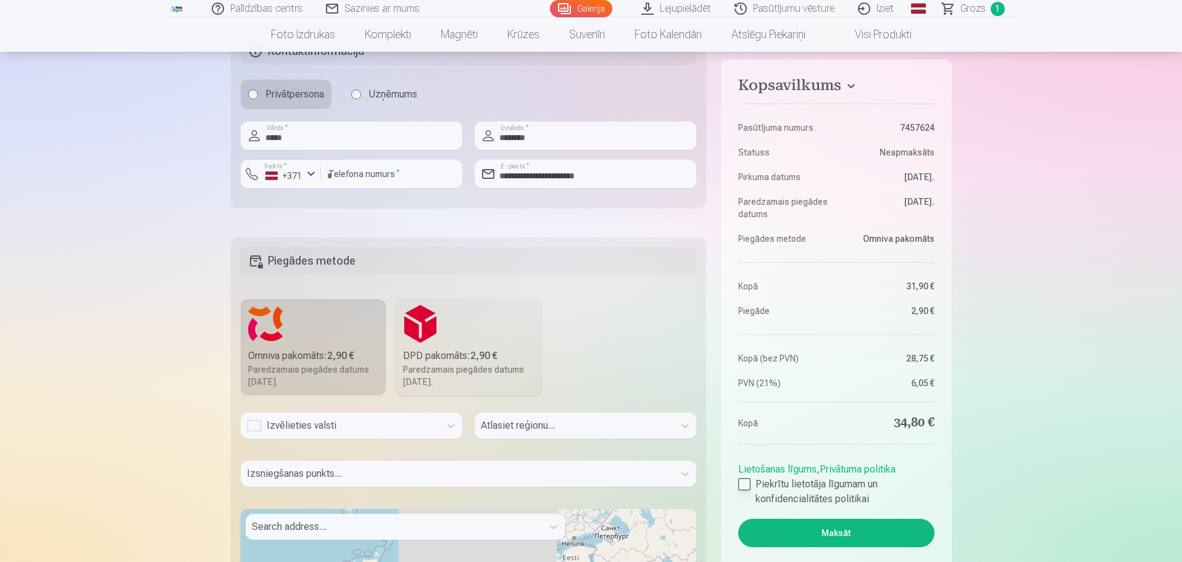
click at [745, 481] on div at bounding box center [744, 484] width 12 height 12
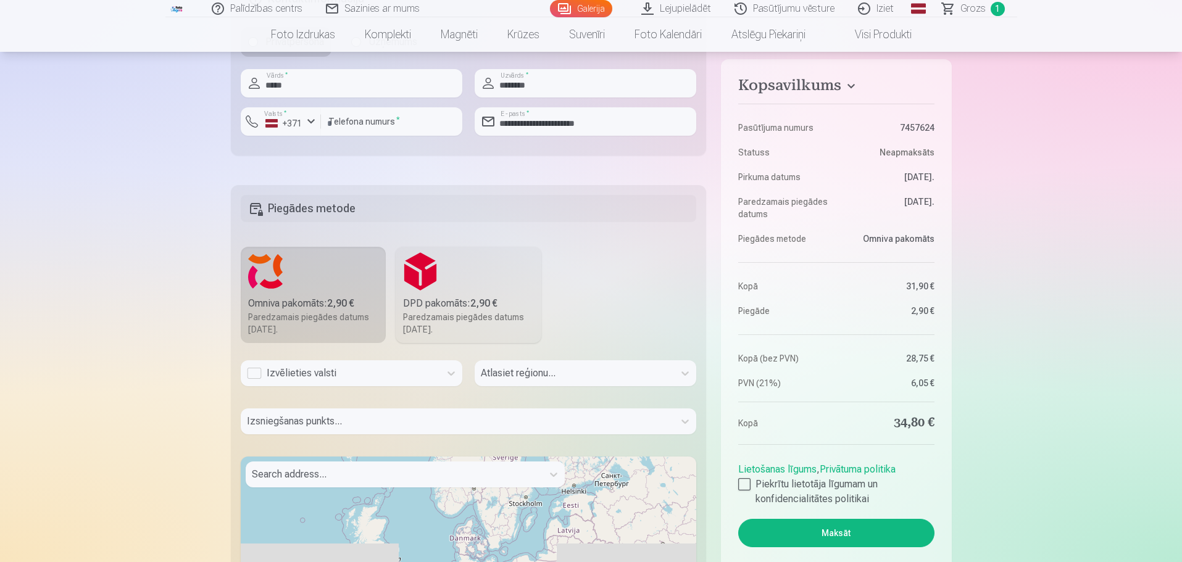
scroll to position [432, 0]
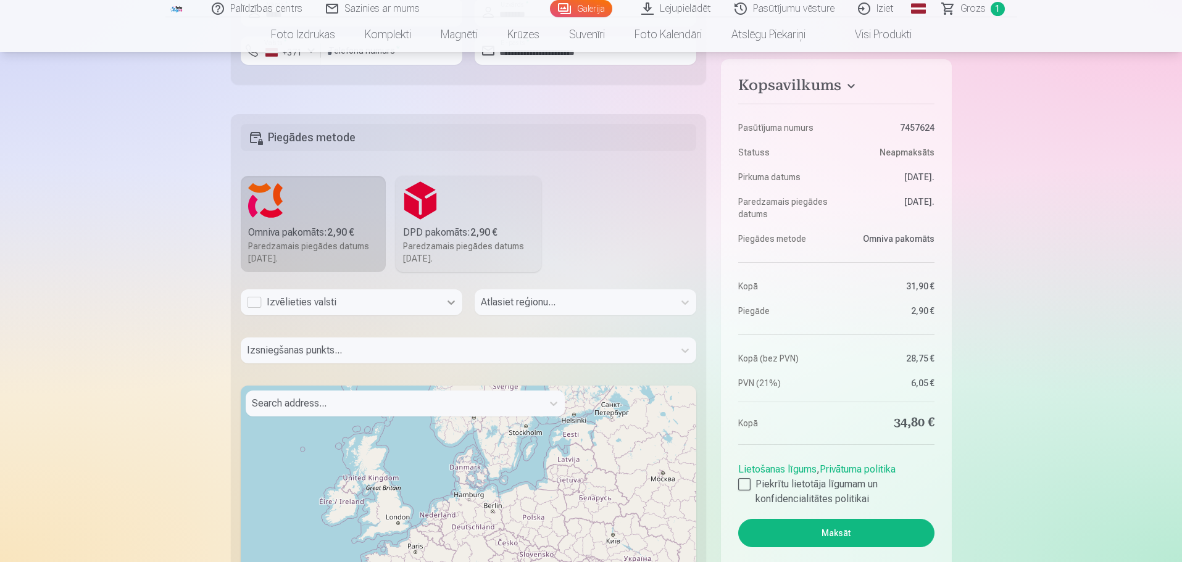
click at [451, 304] on icon at bounding box center [450, 302] width 7 height 4
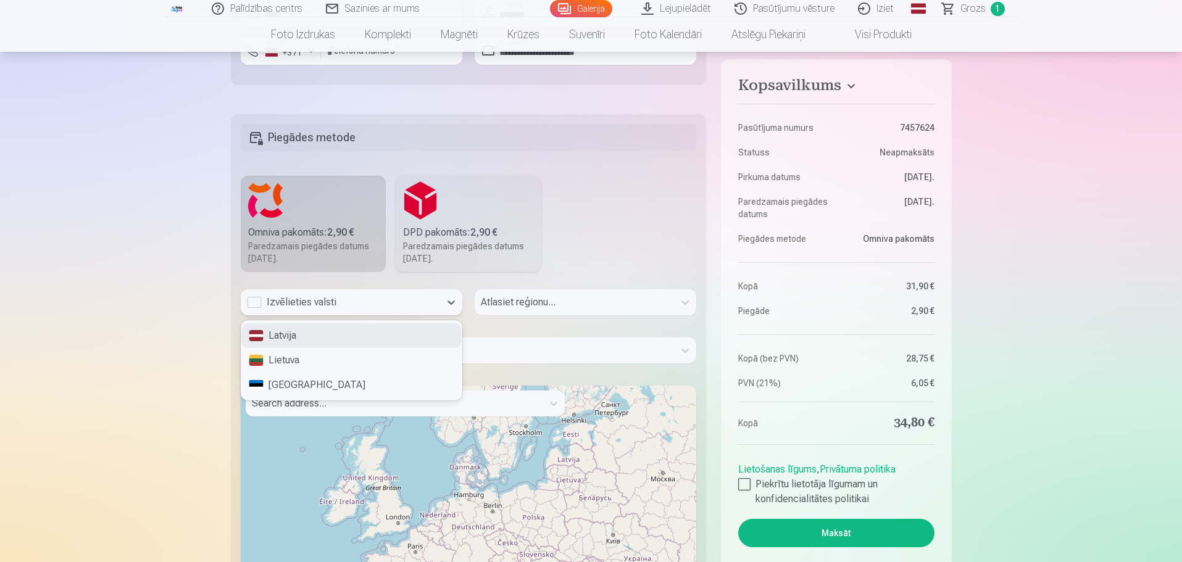
click at [292, 336] on div "Latvija" at bounding box center [351, 335] width 220 height 25
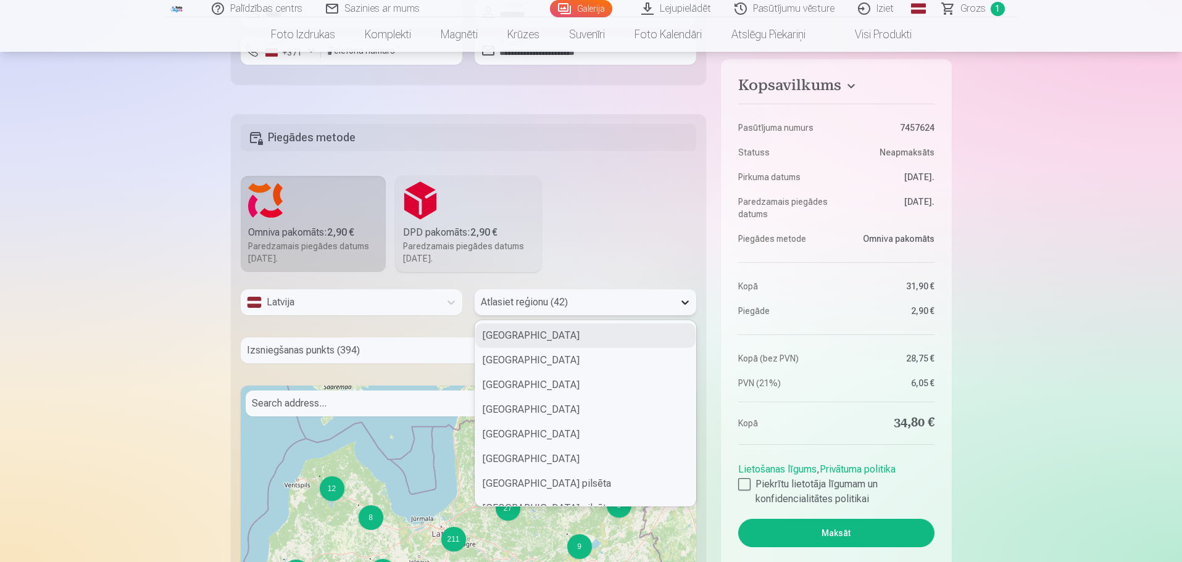
click at [687, 302] on icon at bounding box center [684, 302] width 7 height 4
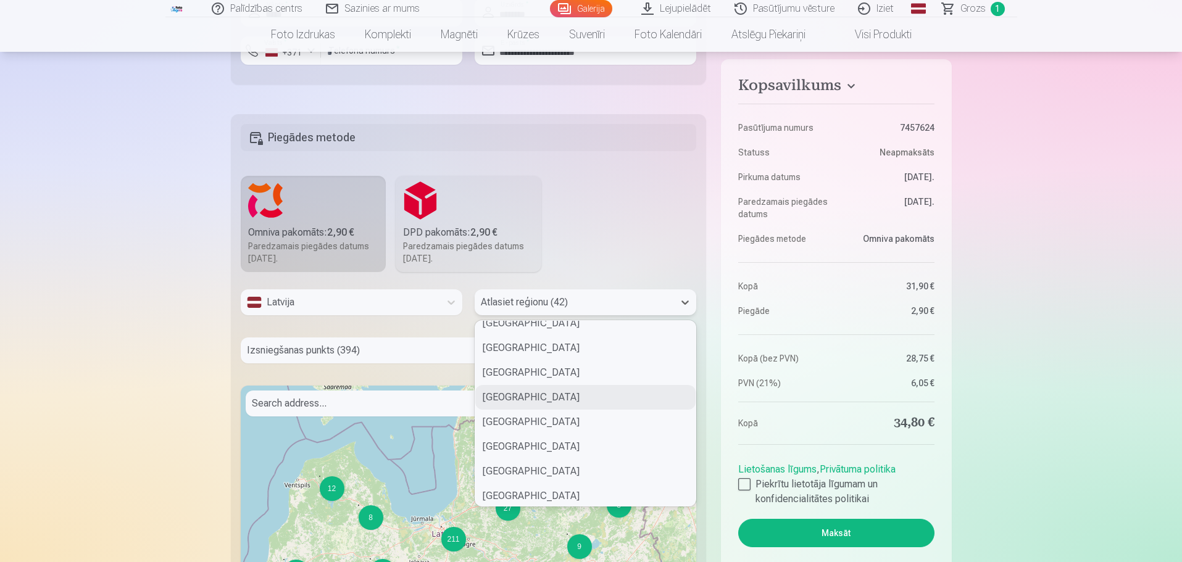
click at [395, 350] on div at bounding box center [457, 350] width 421 height 17
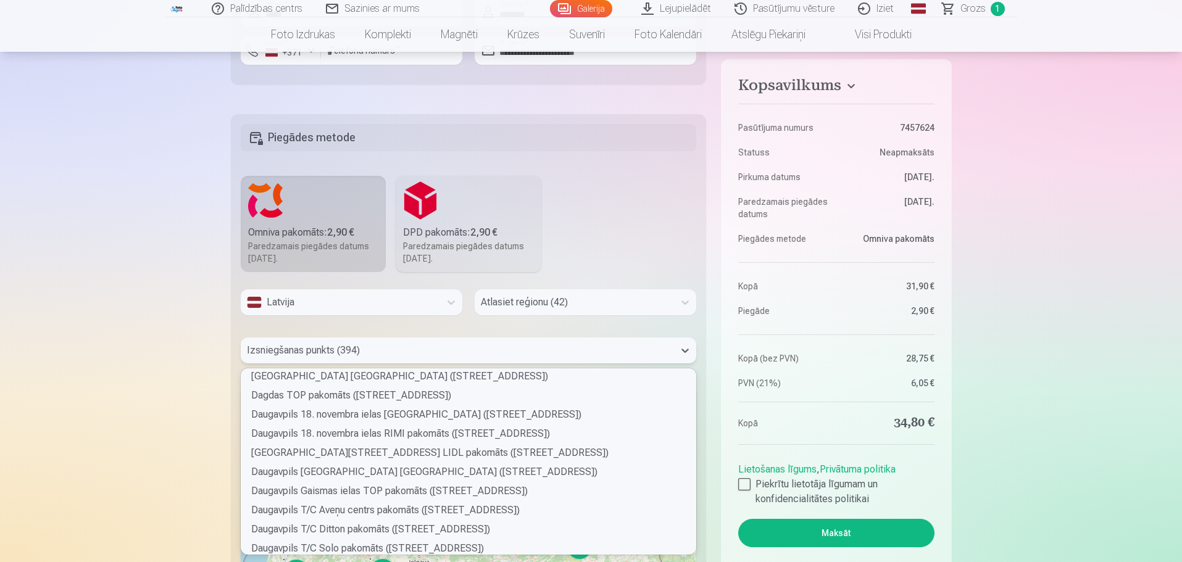
scroll to position [555, 0]
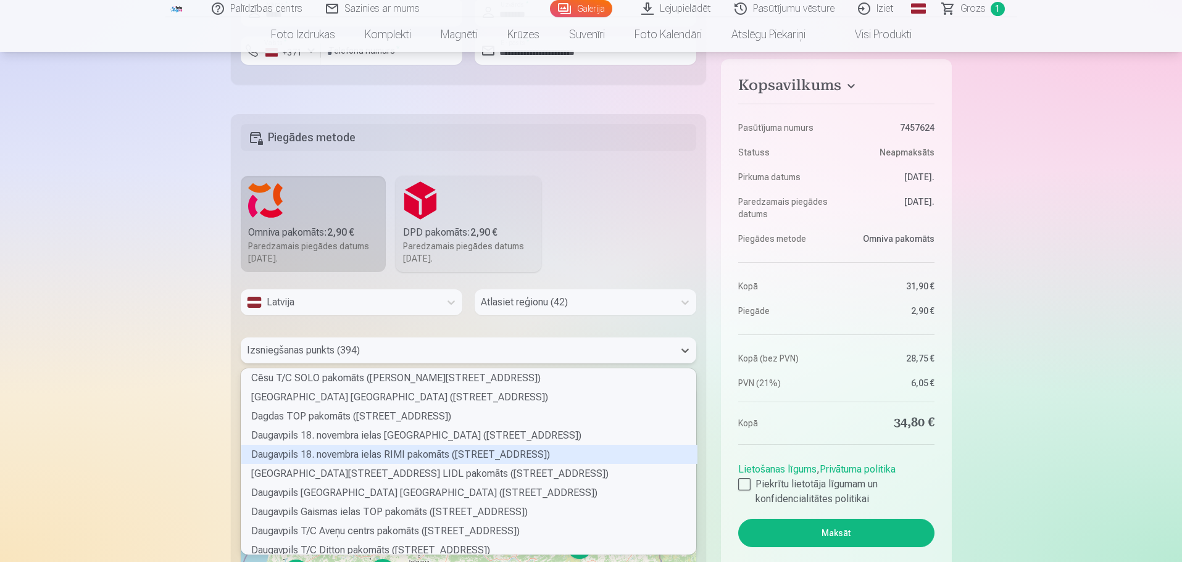
click at [348, 455] on div "Daugavpils 18. novembra ielas RIMI pakomāts (18. novembra iela 136)" at bounding box center [469, 454] width 456 height 19
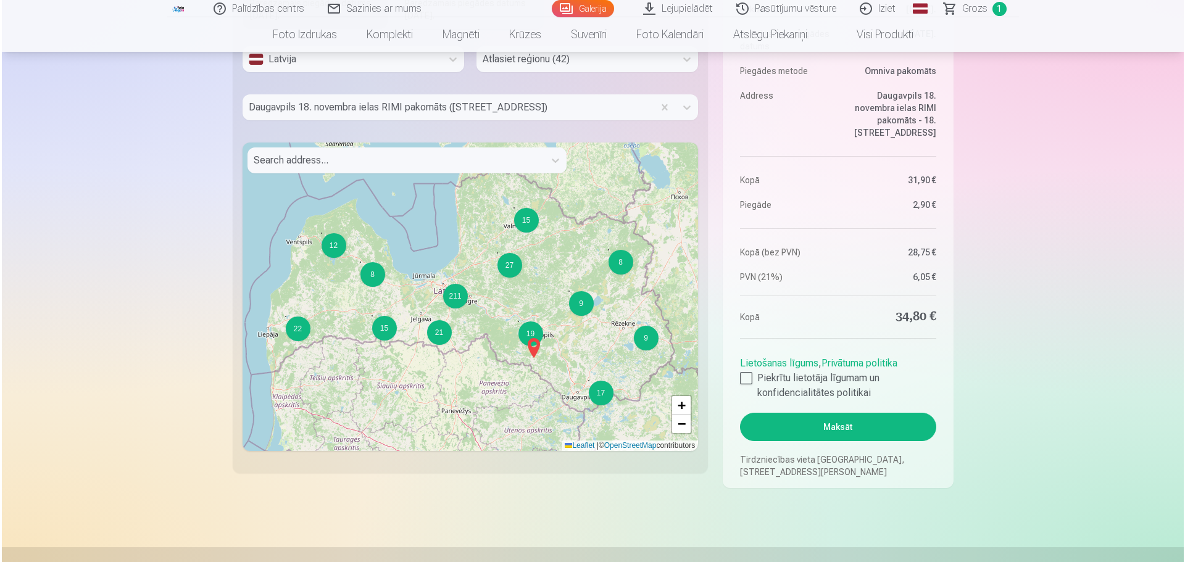
scroll to position [679, 0]
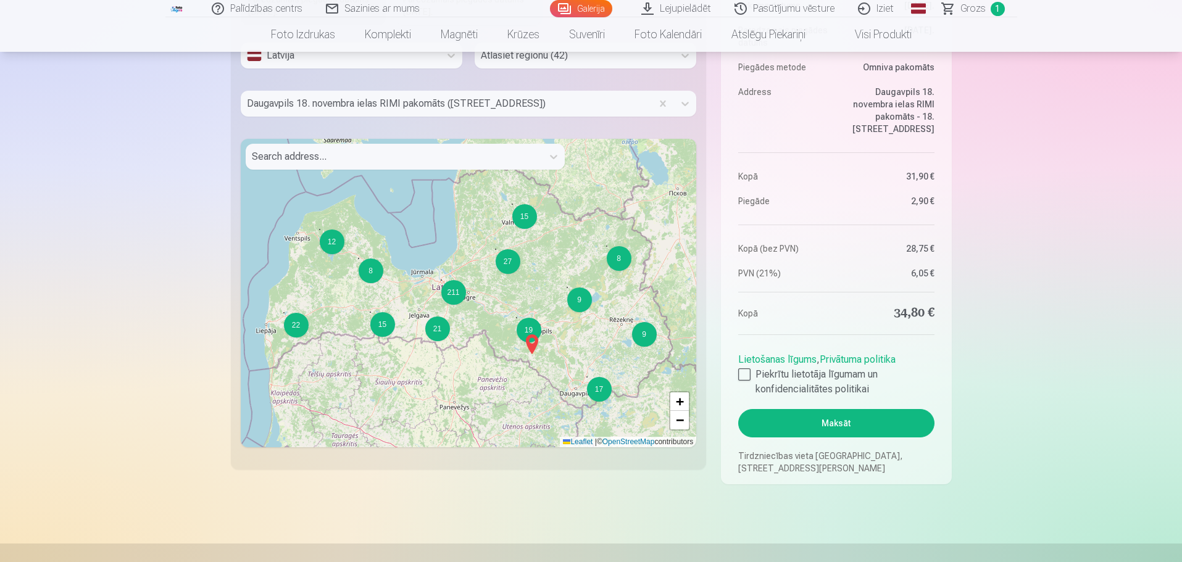
click at [837, 425] on button "Maksāt" at bounding box center [836, 423] width 196 height 28
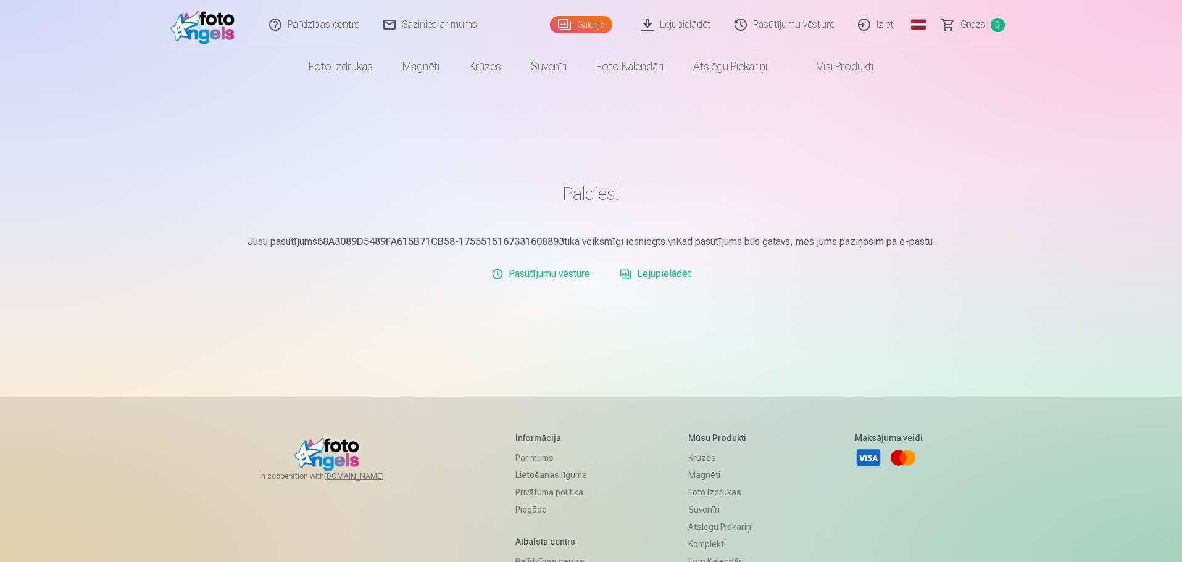
click at [683, 22] on link "Lejupielādēt" at bounding box center [676, 24] width 93 height 49
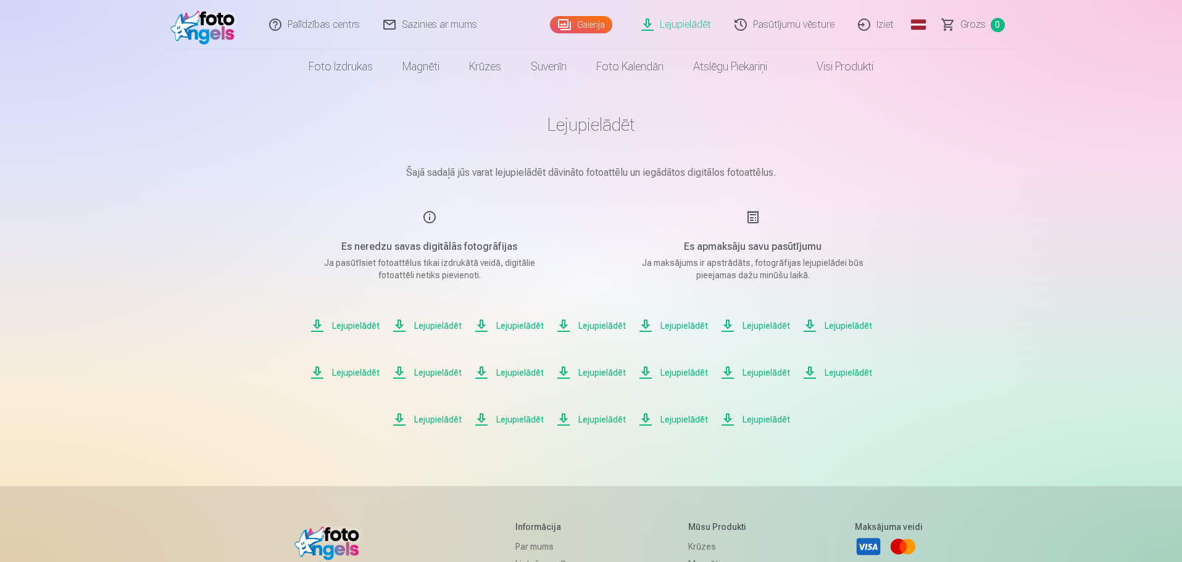
click at [342, 322] on span "Lejupielādēt" at bounding box center [345, 325] width 70 height 15
click at [402, 328] on span "Lejupielādēt" at bounding box center [427, 325] width 70 height 15
click at [436, 328] on span "Lejupielādēt" at bounding box center [427, 325] width 70 height 15
click at [508, 327] on span "Lejupielādēt" at bounding box center [509, 325] width 70 height 15
click at [592, 326] on span "Lejupielādēt" at bounding box center [591, 325] width 70 height 15
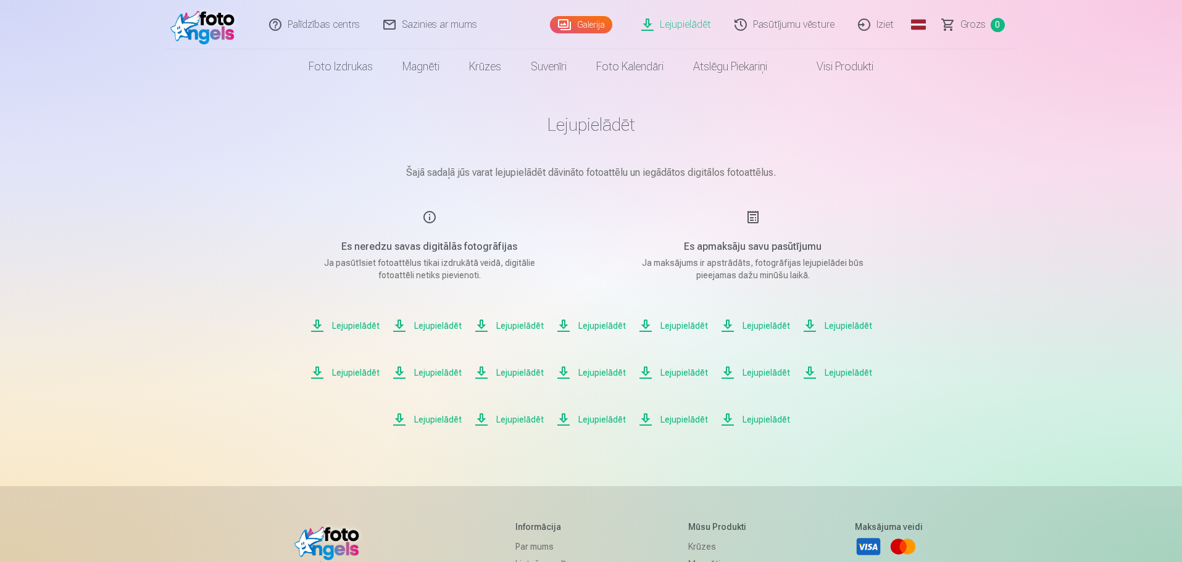
click at [669, 327] on span "Lejupielādēt" at bounding box center [673, 325] width 70 height 15
click at [764, 327] on span "Lejupielādēt" at bounding box center [755, 325] width 70 height 15
click at [834, 329] on span "Lejupielādēt" at bounding box center [837, 325] width 70 height 15
click at [350, 370] on span "Lejupielādēt" at bounding box center [345, 372] width 70 height 15
click at [437, 370] on span "Lejupielādēt" at bounding box center [427, 372] width 70 height 15
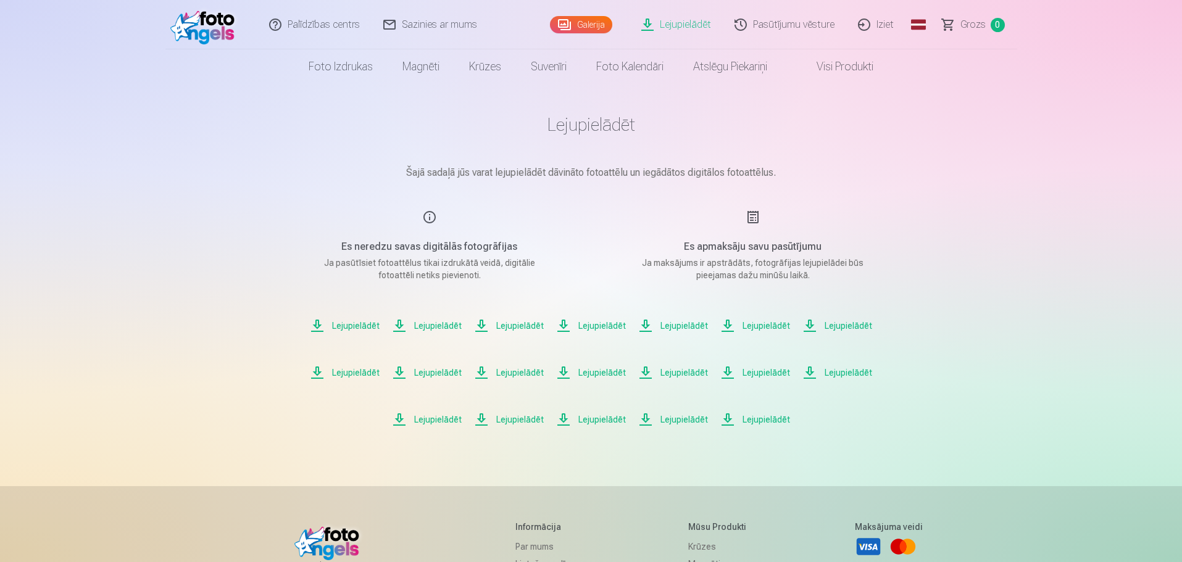
click at [516, 373] on span "Lejupielādēt" at bounding box center [509, 372] width 70 height 15
click at [611, 371] on span "Lejupielādēt" at bounding box center [591, 372] width 70 height 15
click at [676, 375] on span "Lejupielādēt" at bounding box center [673, 372] width 70 height 15
click at [762, 372] on span "Lejupielādēt" at bounding box center [755, 372] width 70 height 15
click at [845, 375] on span "Lejupielādēt" at bounding box center [837, 372] width 70 height 15
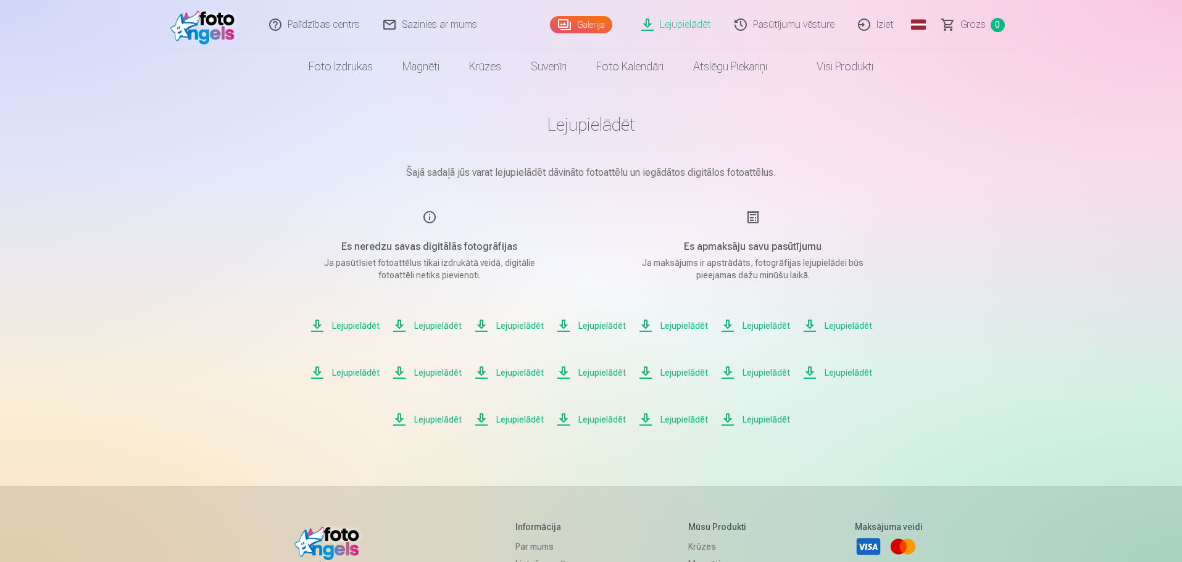
click at [436, 416] on span "Lejupielādēt" at bounding box center [427, 419] width 70 height 15
click at [515, 420] on span "Lejupielādēt" at bounding box center [509, 419] width 70 height 15
click at [593, 420] on span "Lejupielādēt" at bounding box center [591, 419] width 70 height 15
click at [685, 421] on span "Lejupielādēt" at bounding box center [673, 419] width 70 height 15
click at [766, 422] on span "Lejupielādēt" at bounding box center [755, 419] width 70 height 15
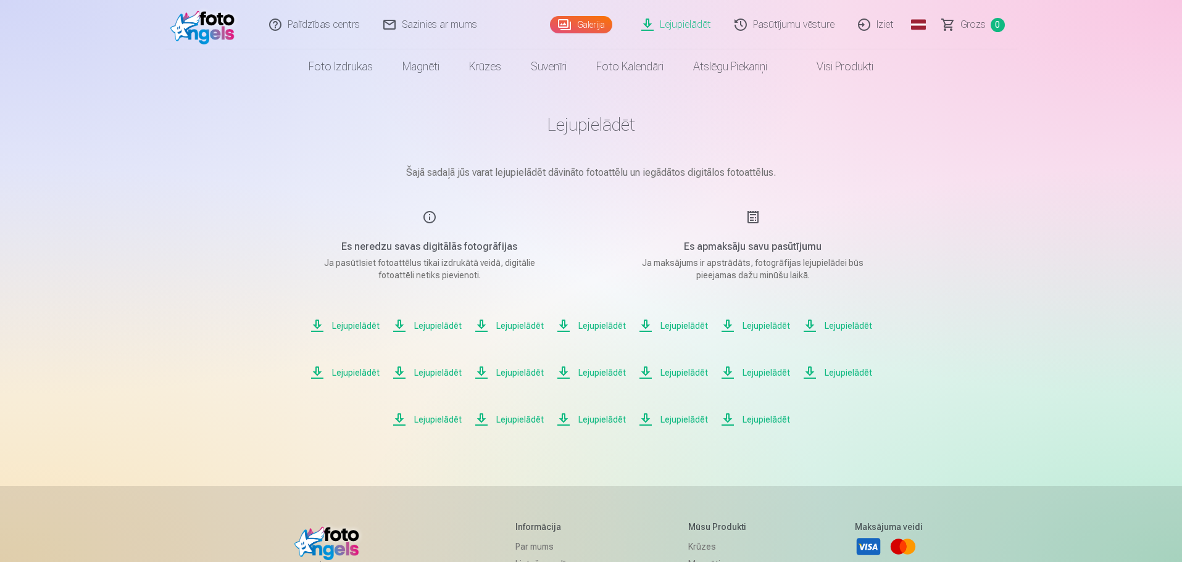
click at [460, 133] on h1 "Lejupielādēt" at bounding box center [591, 125] width 617 height 22
click at [854, 24] on link "Iziet" at bounding box center [876, 24] width 59 height 49
